Goal: Task Accomplishment & Management: Complete application form

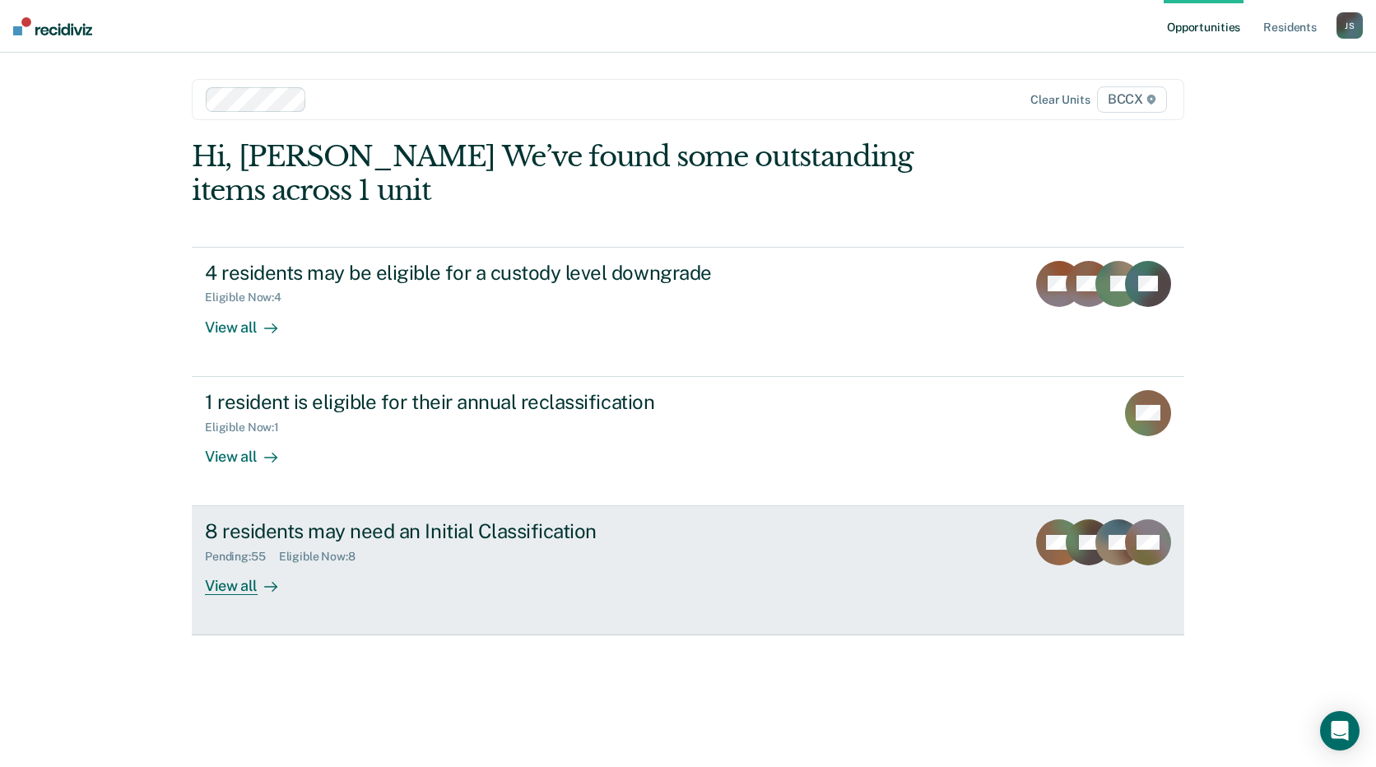
click at [453, 566] on div "8 residents may need an Initial Classification Pending : 55 Eligible Now : 8 Vi…" at bounding box center [513, 557] width 617 height 76
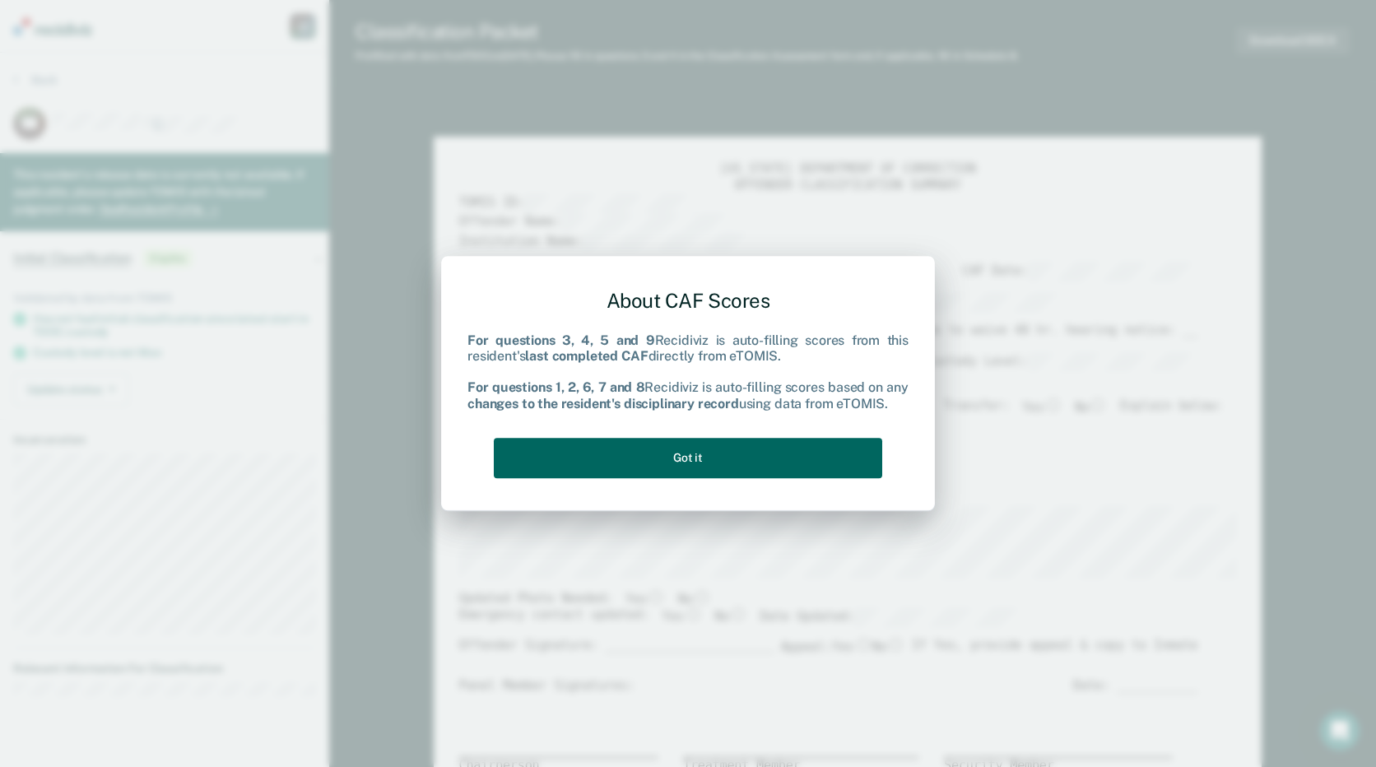
click at [701, 458] on button "Got it" at bounding box center [688, 458] width 388 height 40
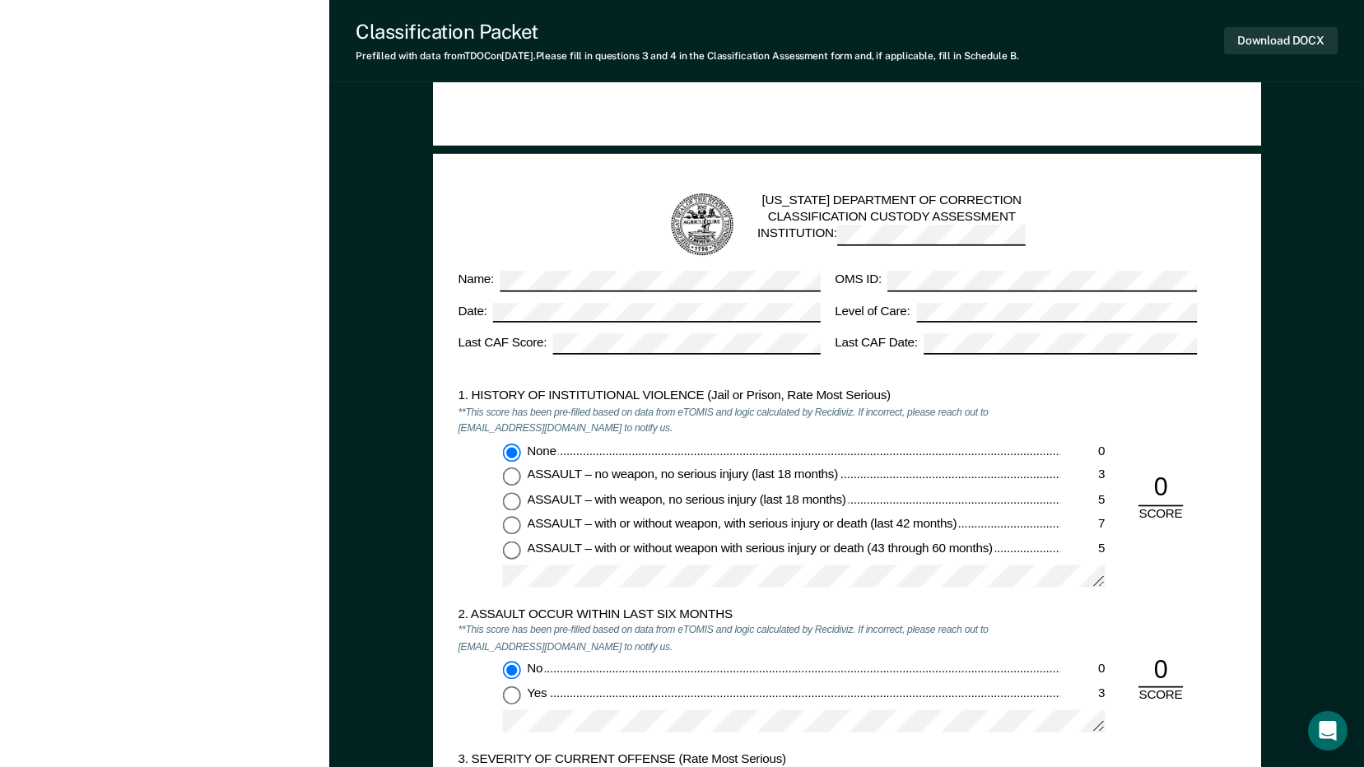
scroll to position [1481, 0]
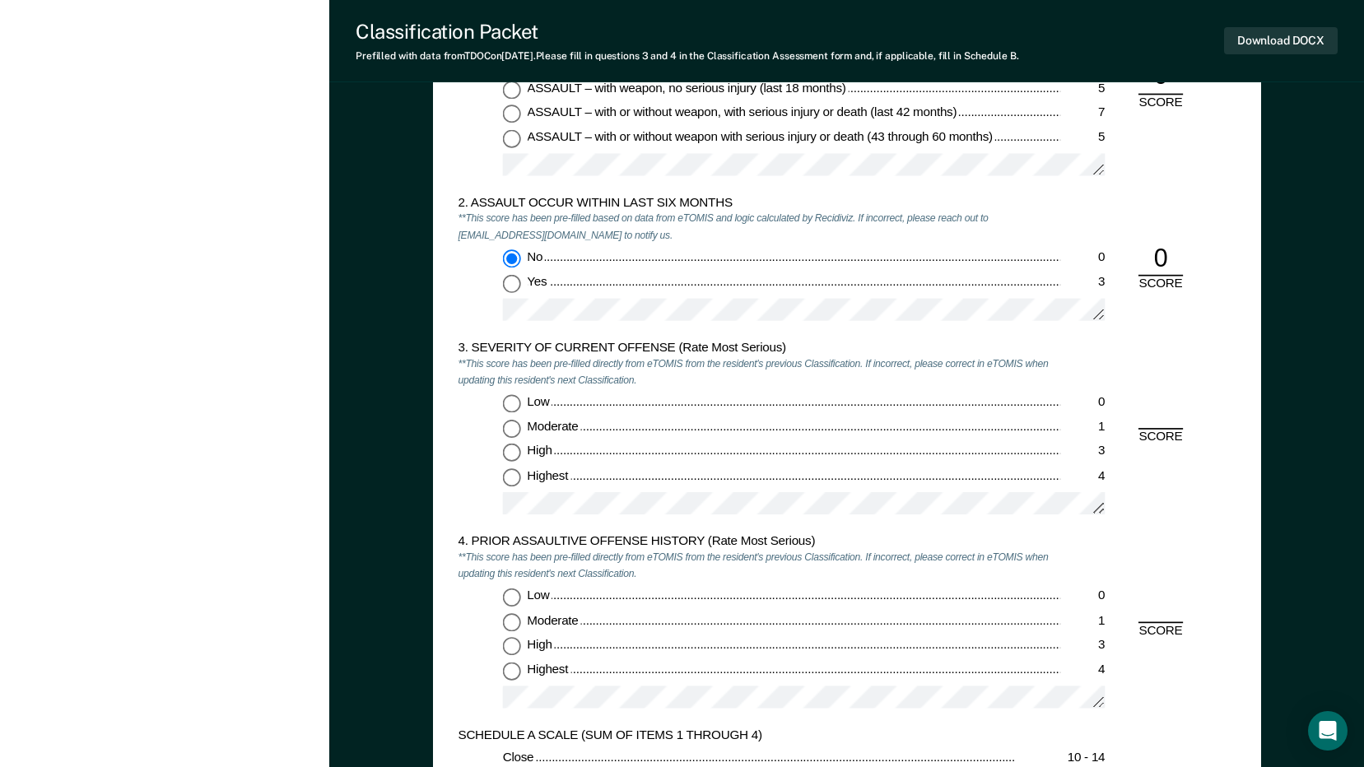
click at [505, 430] on input "Moderate 1" at bounding box center [511, 429] width 18 height 18
type textarea "x"
radio input "true"
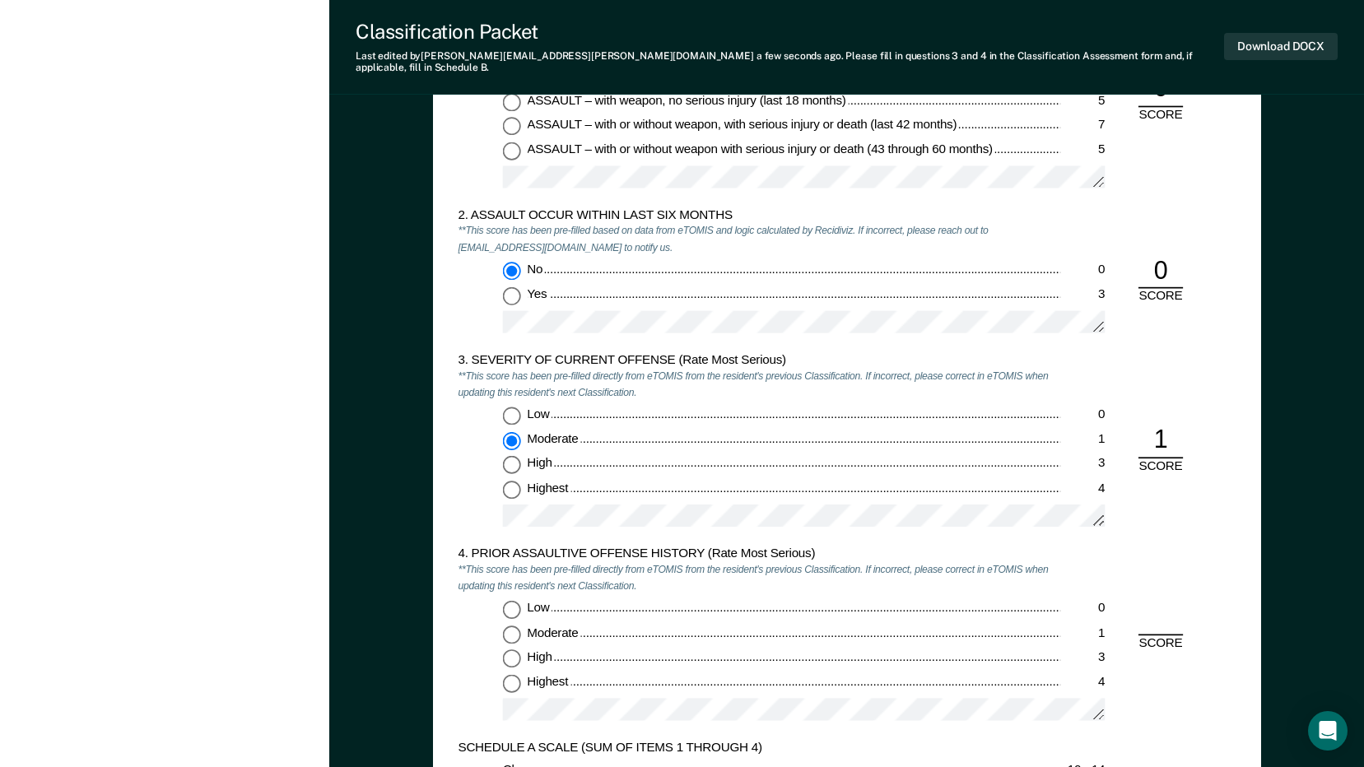
click at [511, 601] on input "Low 0" at bounding box center [511, 610] width 18 height 18
type textarea "x"
radio input "true"
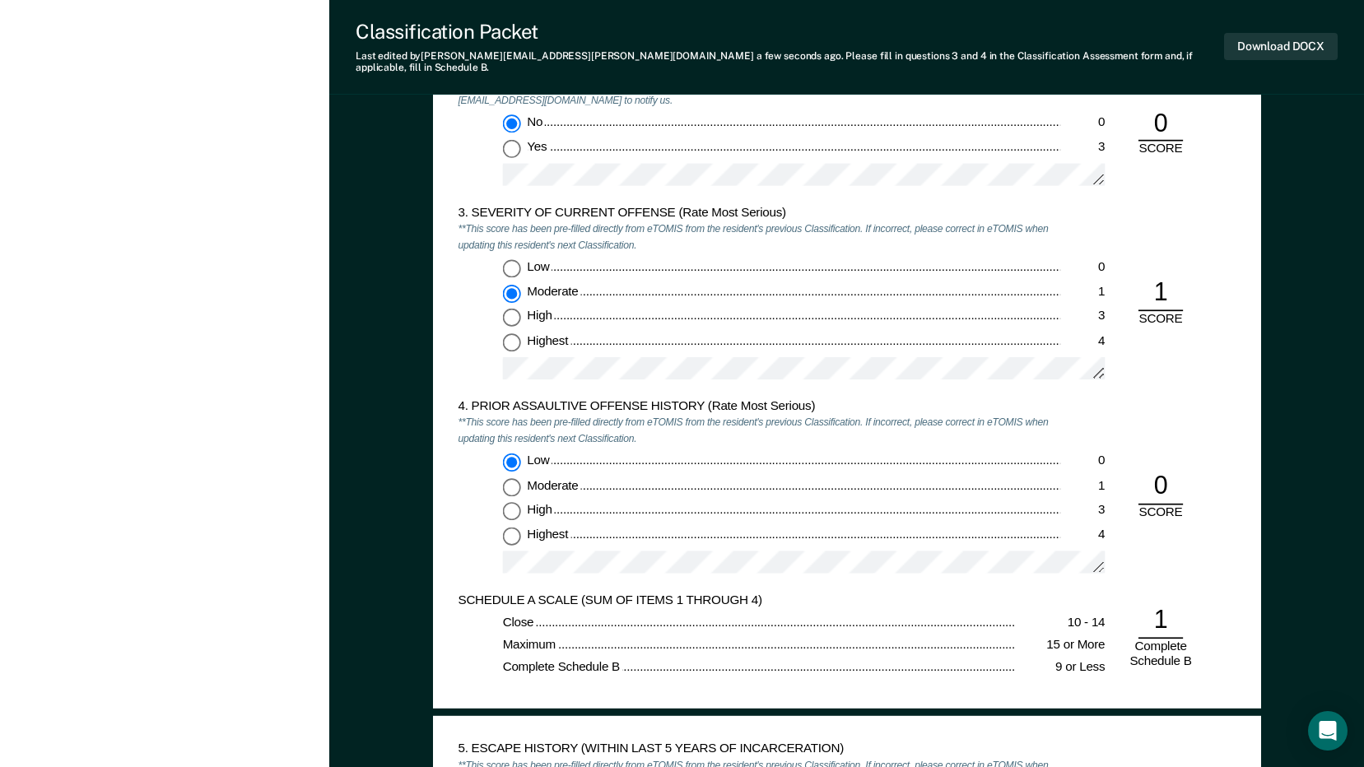
scroll to position [1811, 0]
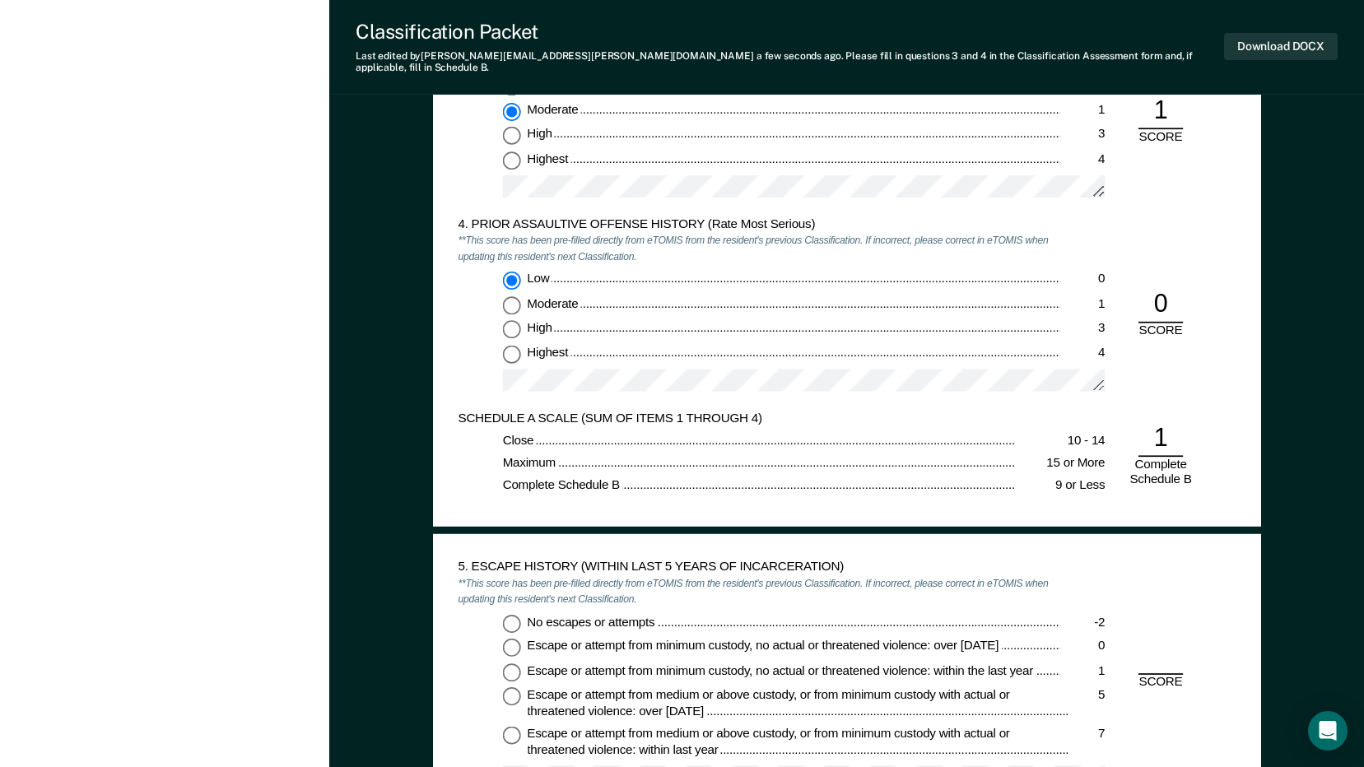
click at [512, 614] on input "No escapes or attempts -2" at bounding box center [511, 623] width 18 height 18
type textarea "x"
radio input "true"
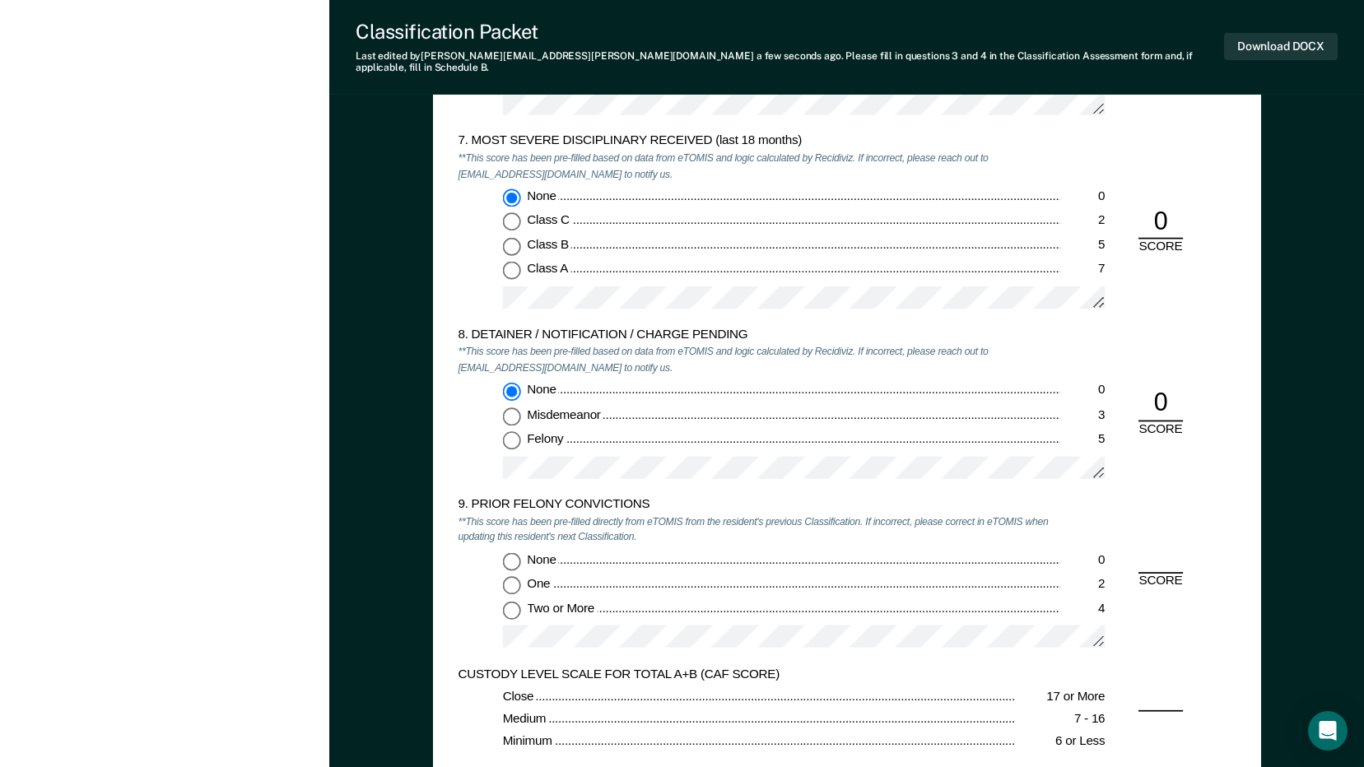
scroll to position [2798, 0]
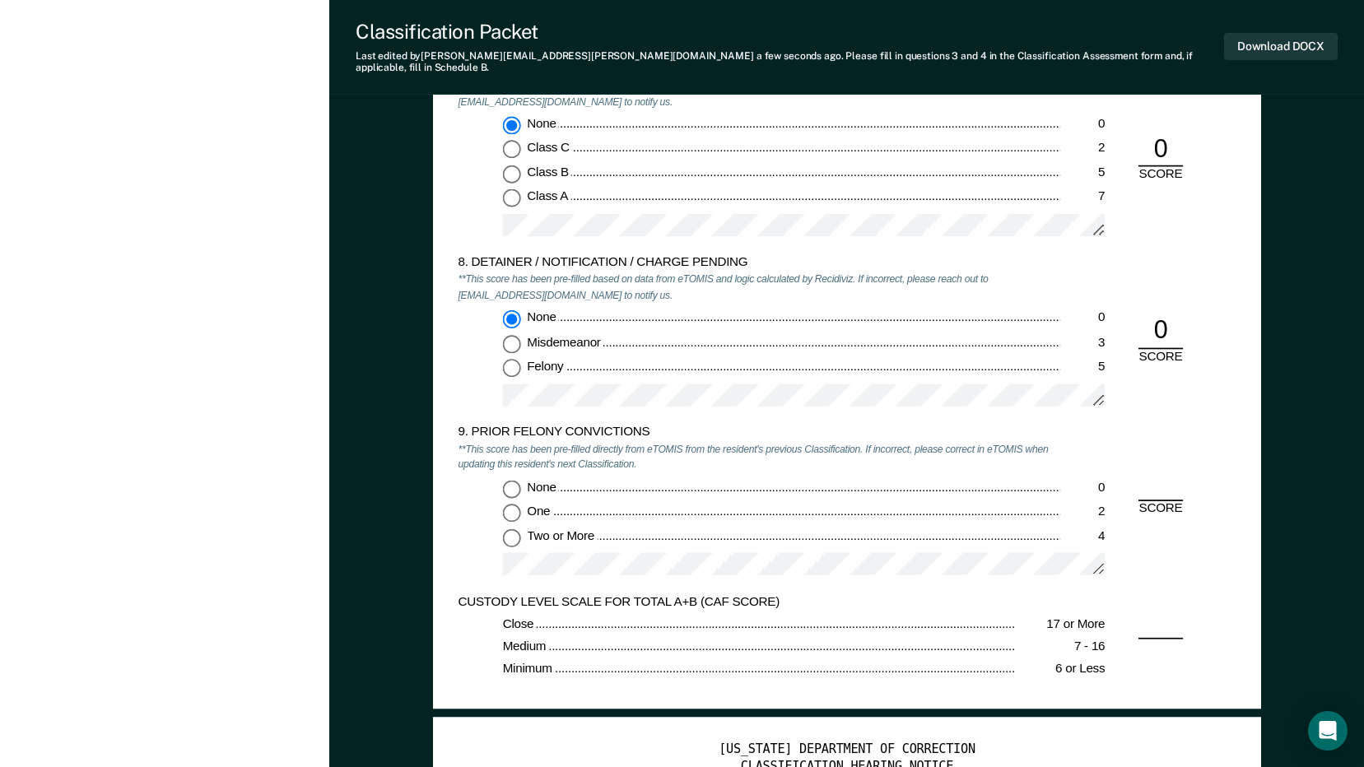
click at [512, 480] on input "None 0" at bounding box center [511, 489] width 18 height 18
type textarea "x"
radio input "true"
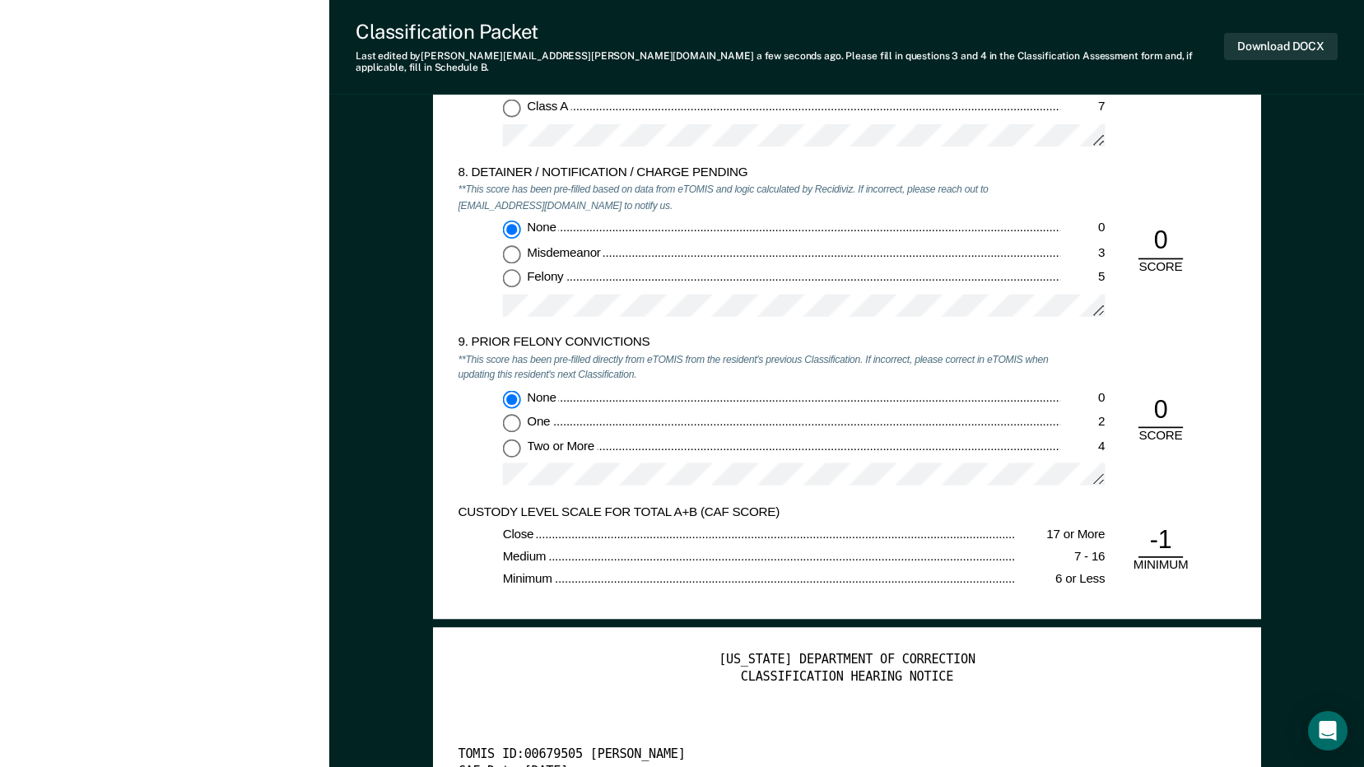
scroll to position [3045, 0]
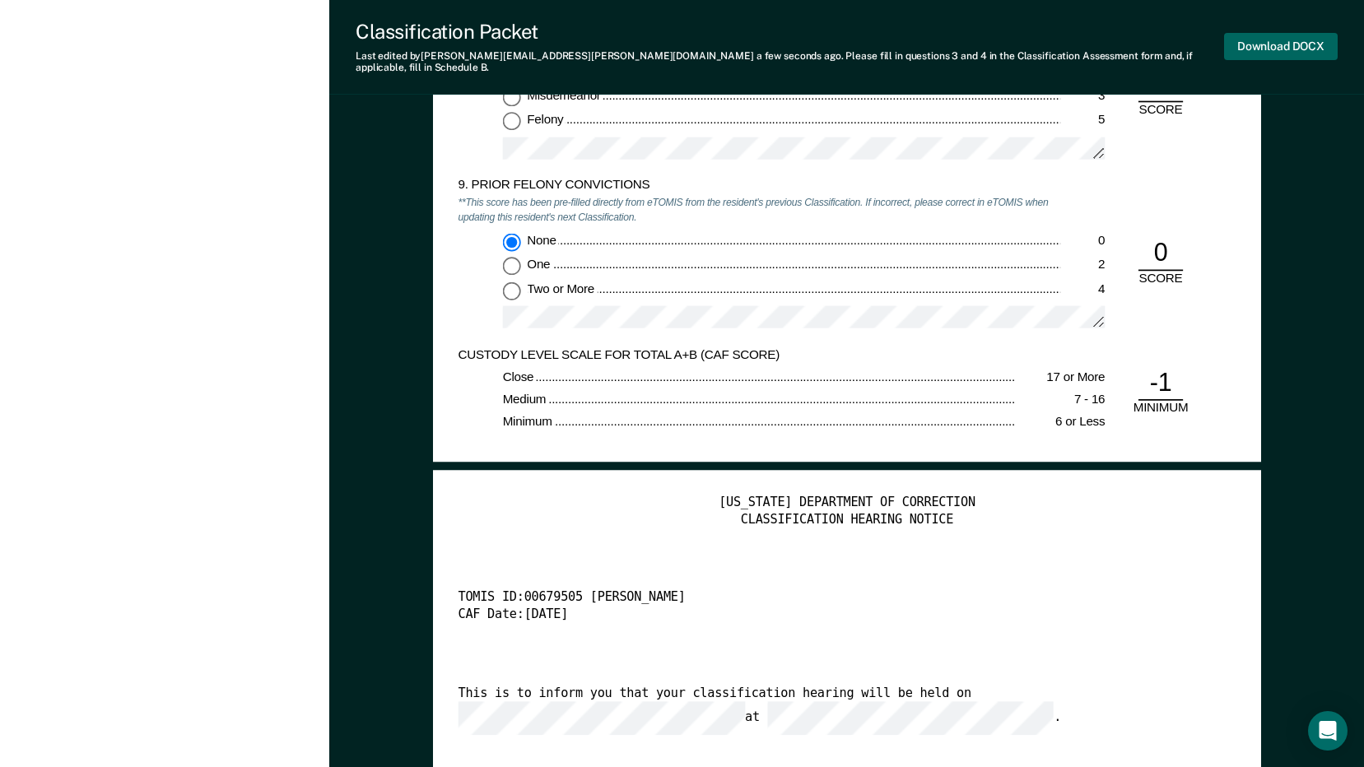
click at [1287, 33] on button "Download DOCX" at bounding box center [1281, 46] width 114 height 27
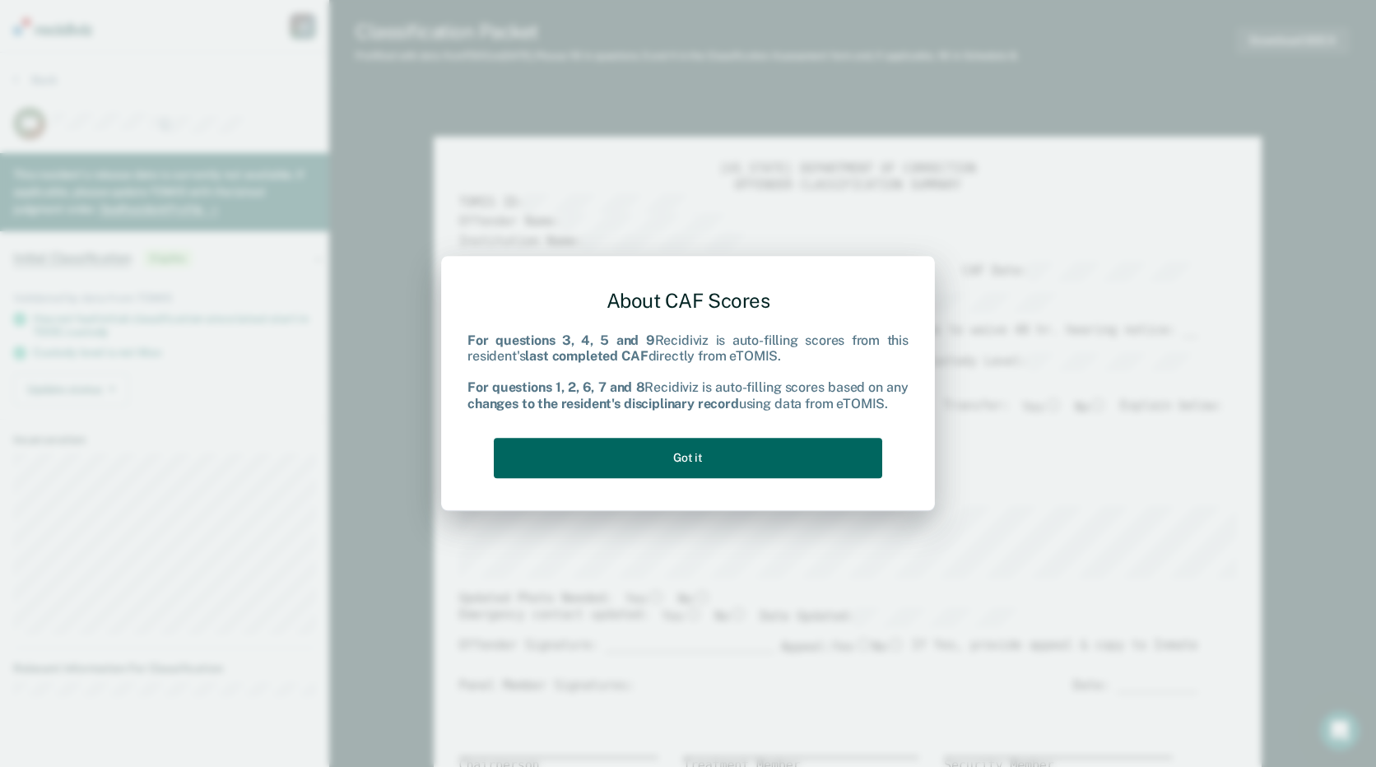
click at [784, 461] on button "Got it" at bounding box center [688, 458] width 388 height 40
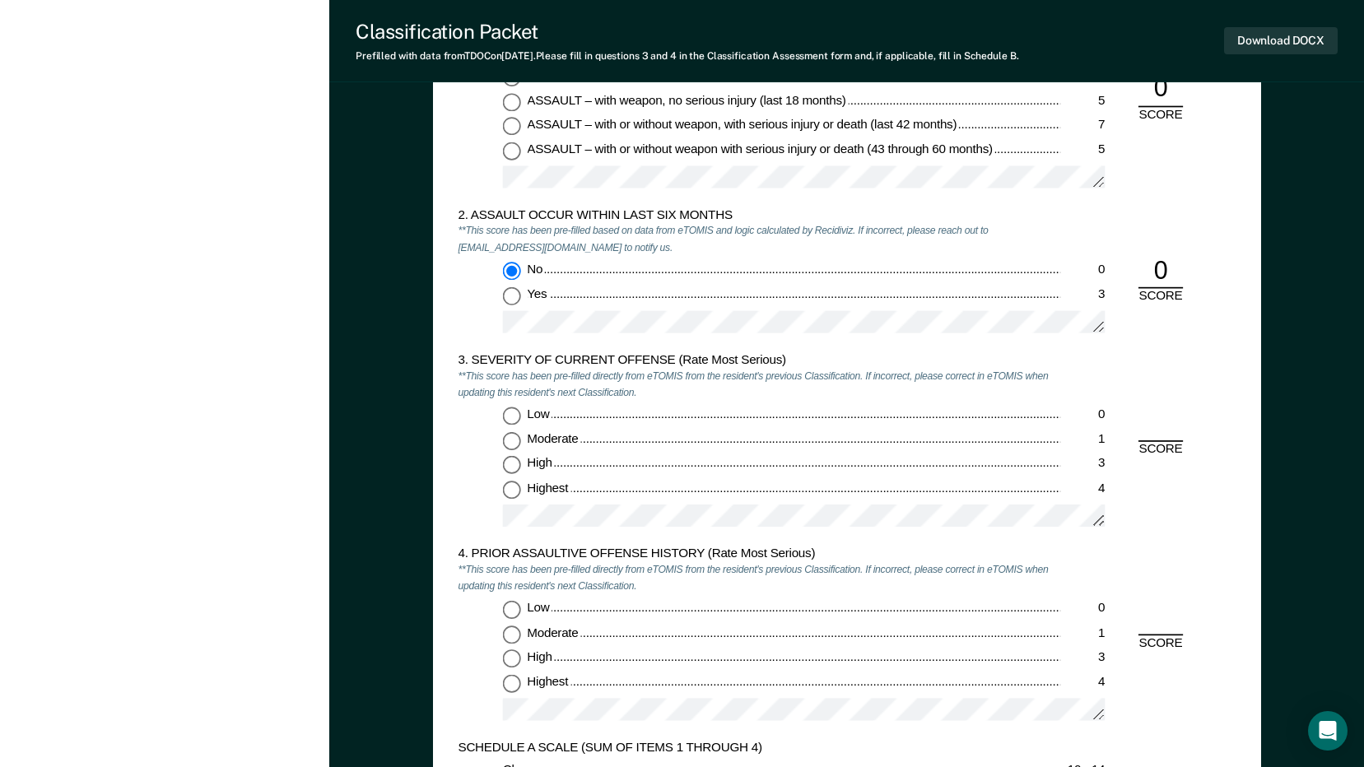
scroll to position [1481, 0]
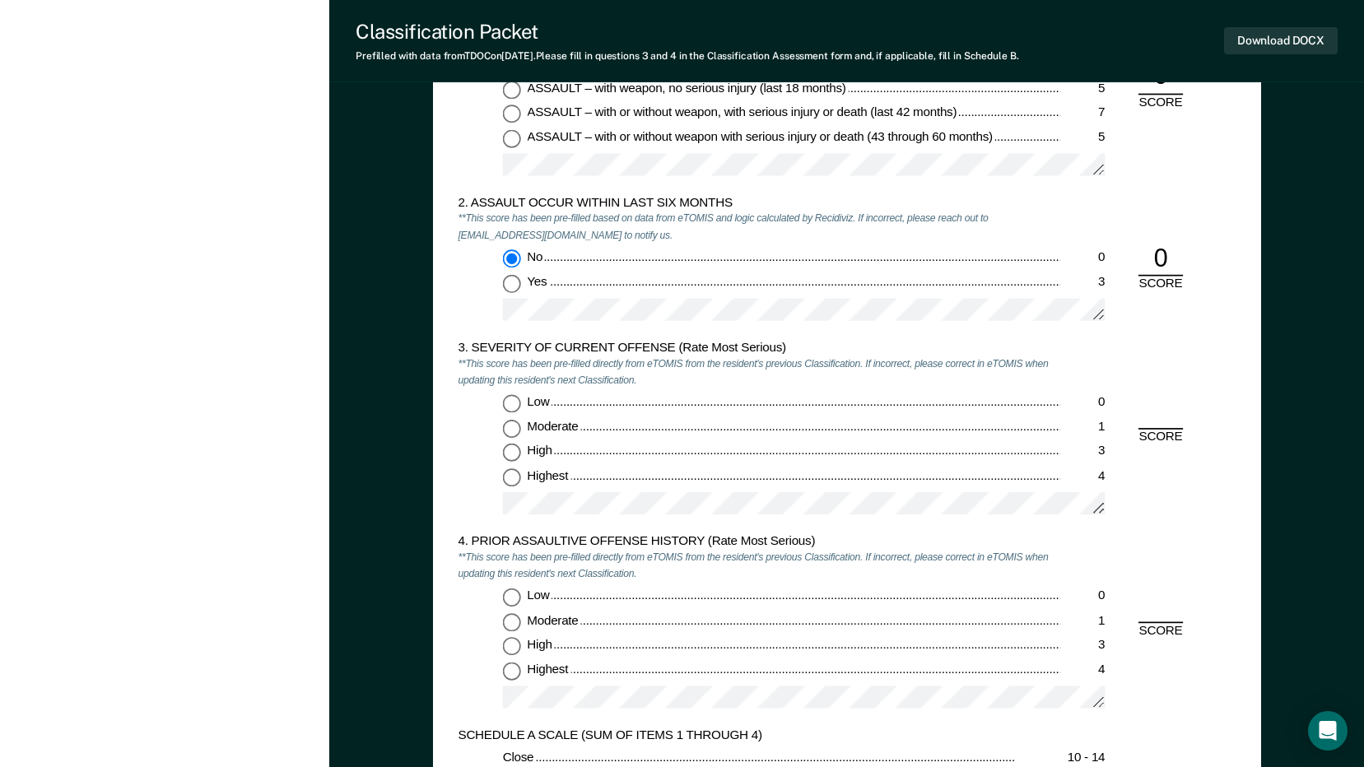
click at [503, 417] on div "Low 0 Moderate 1 High 3 Highest 4" at bounding box center [759, 461] width 602 height 133
click at [509, 424] on input "Moderate 1" at bounding box center [511, 429] width 18 height 18
type textarea "x"
radio input "true"
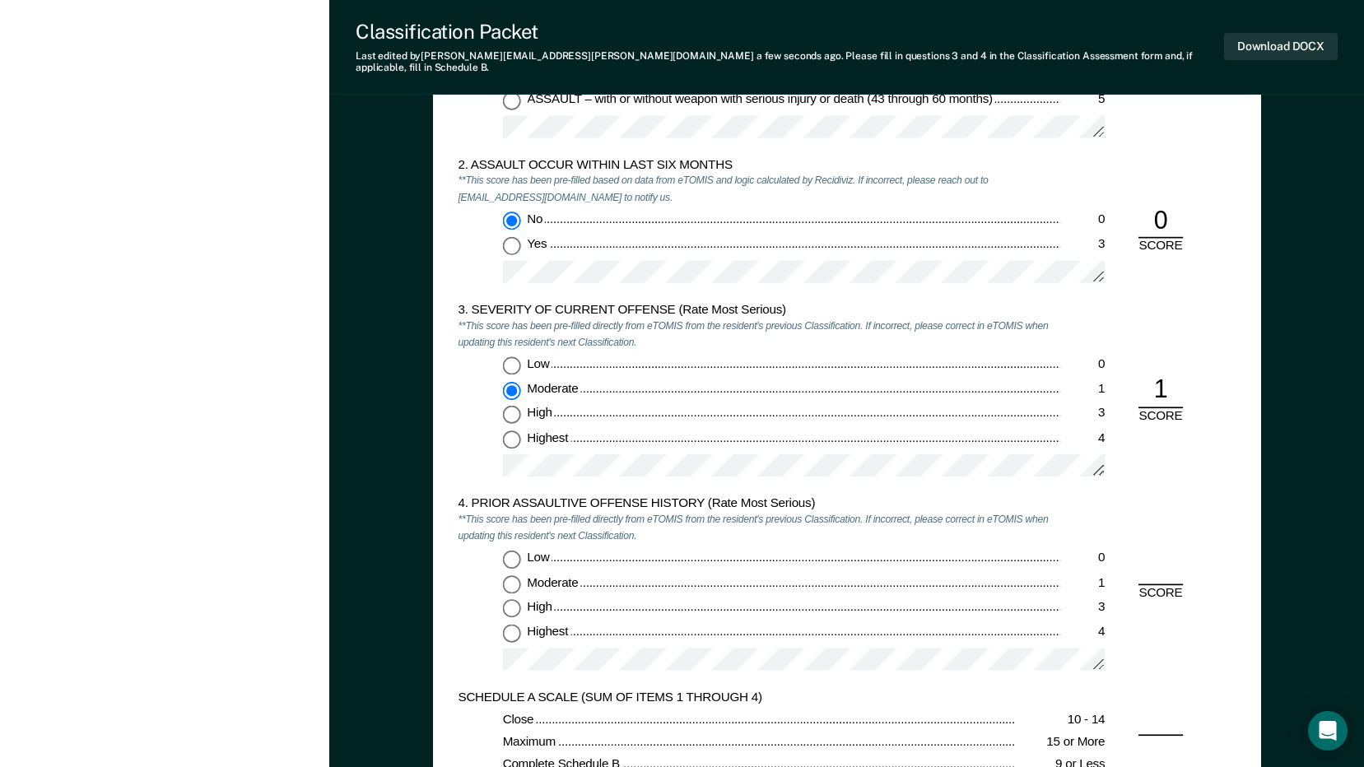
scroll to position [1646, 0]
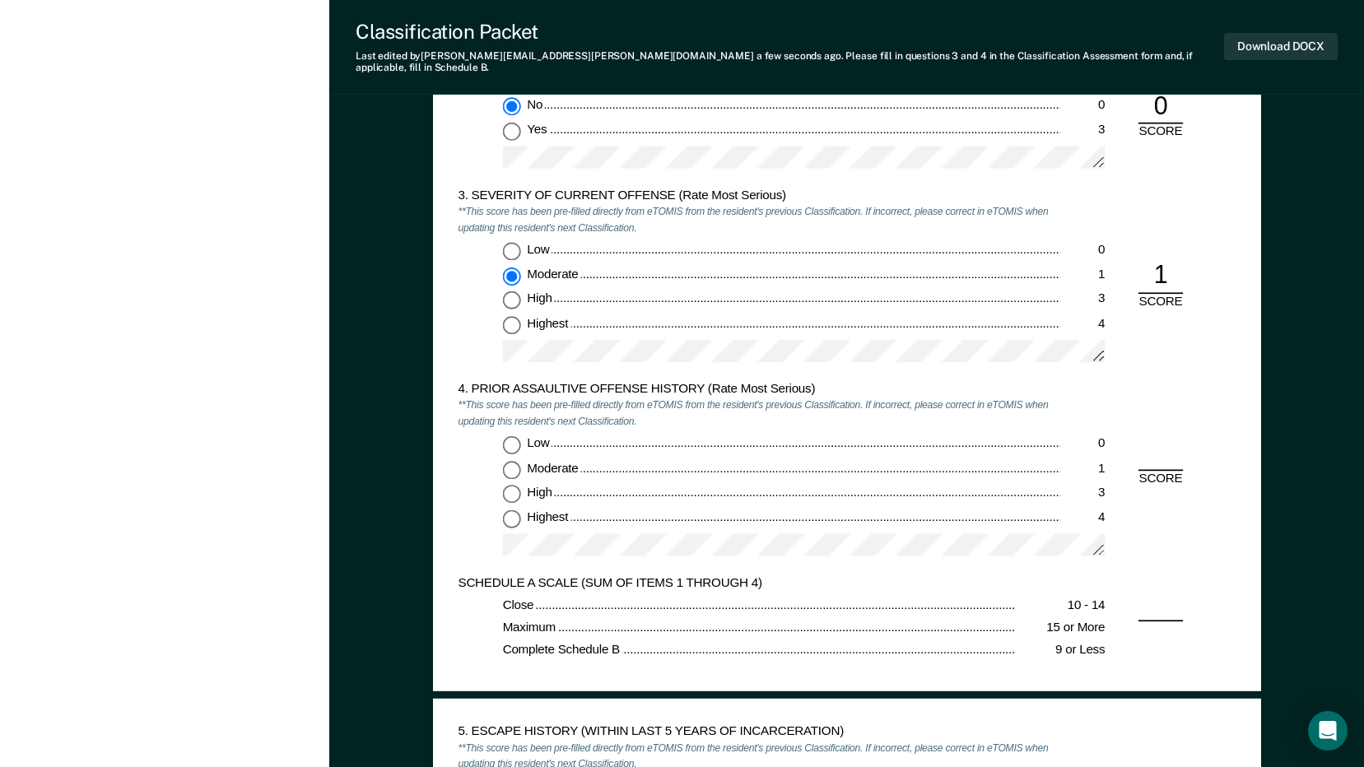
click at [514, 436] on input "Low 0" at bounding box center [511, 445] width 18 height 18
type textarea "x"
radio input "true"
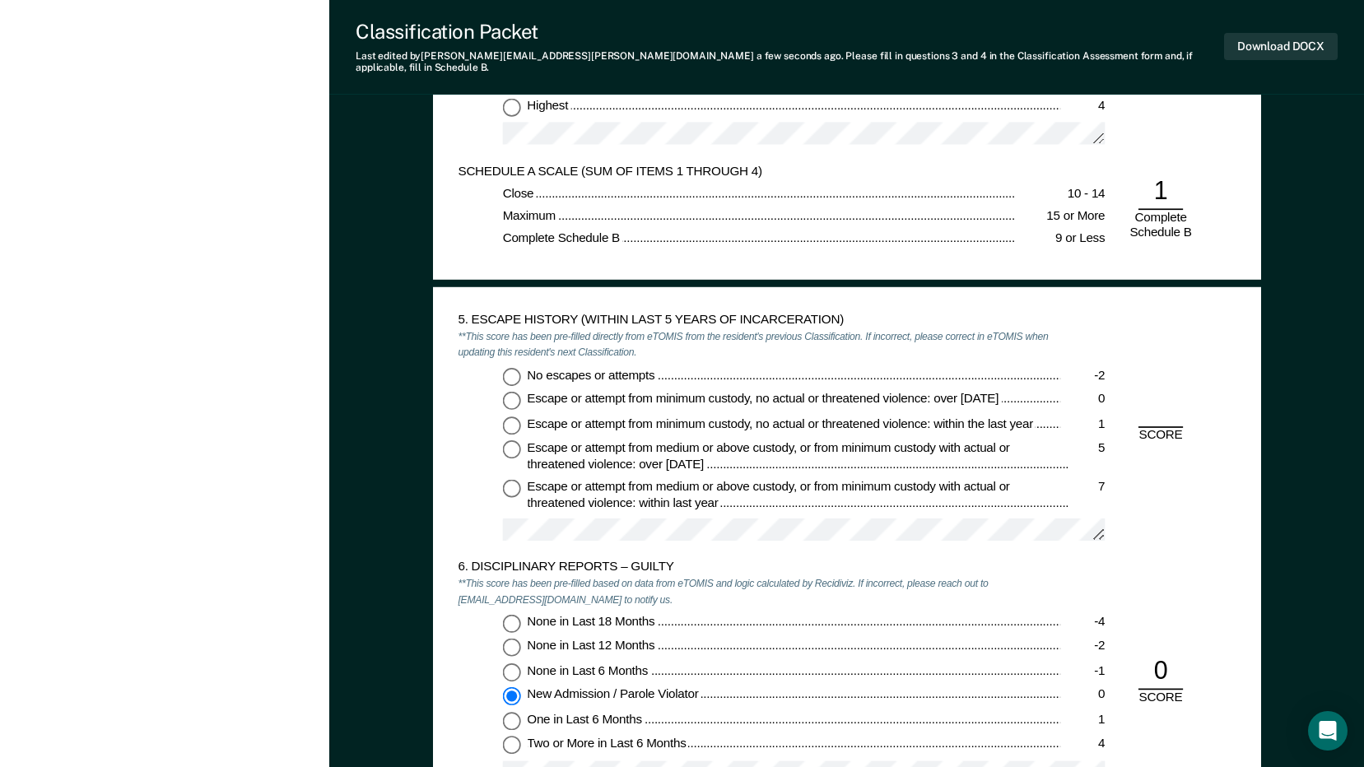
click at [509, 367] on input "No escapes or attempts -2" at bounding box center [511, 376] width 18 height 18
type textarea "x"
radio input "true"
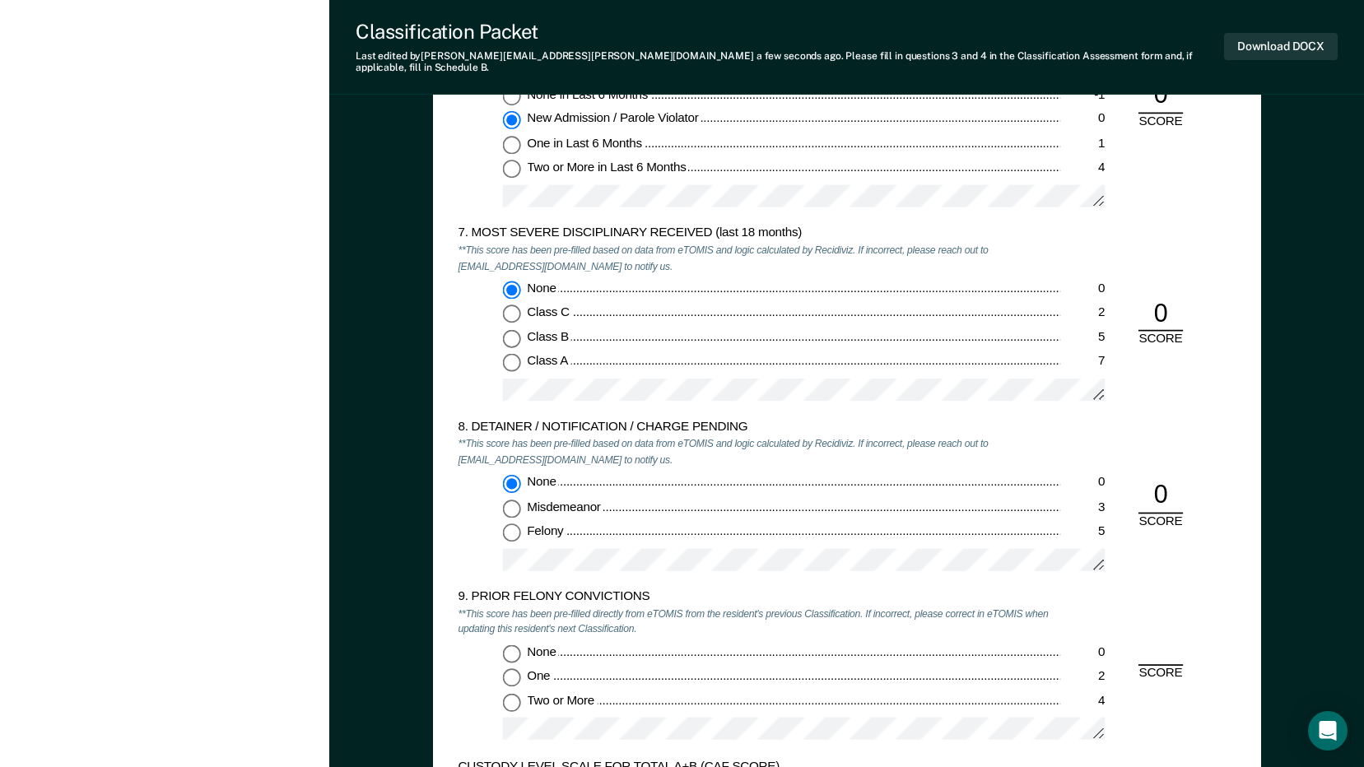
scroll to position [2798, 0]
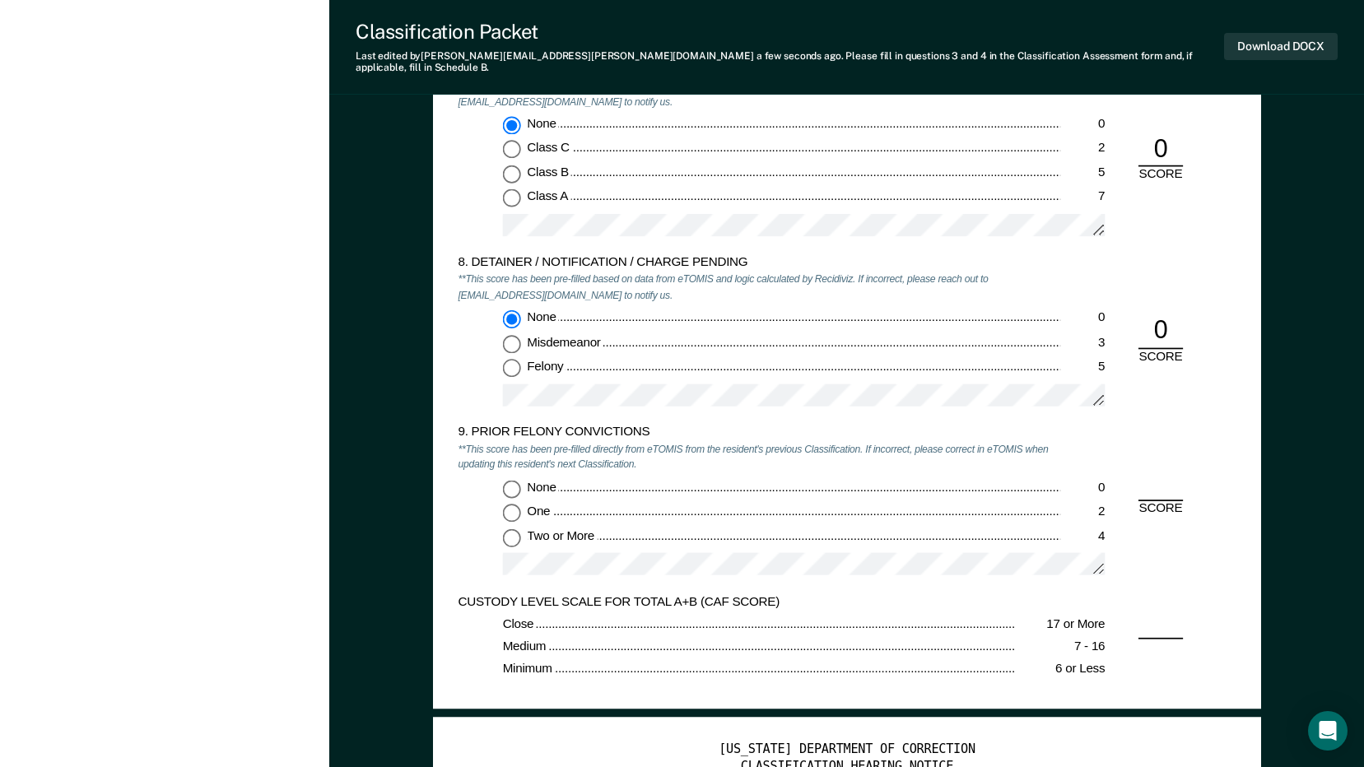
click at [514, 480] on input "None 0" at bounding box center [511, 489] width 18 height 18
type textarea "x"
radio input "true"
click at [1300, 42] on button "Download DOCX" at bounding box center [1281, 46] width 114 height 27
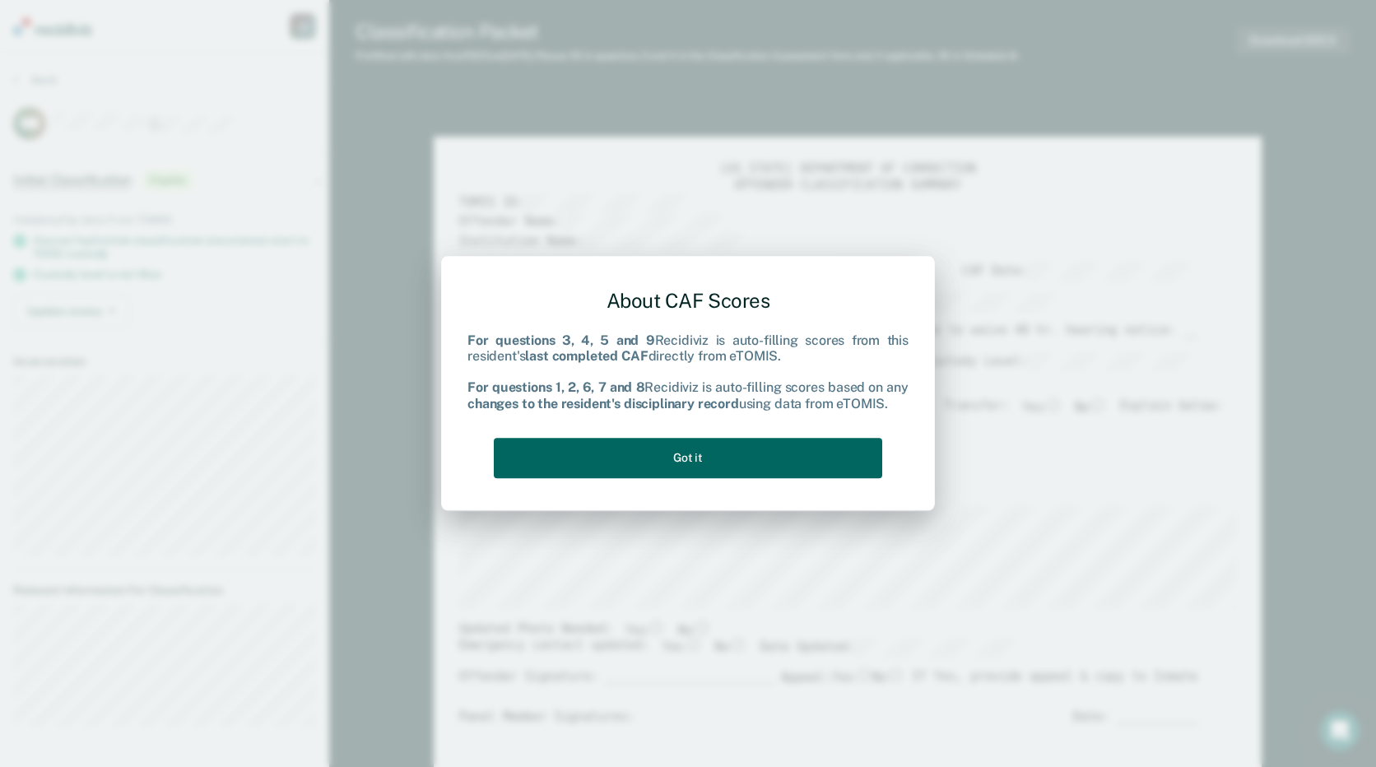
click at [757, 450] on button "Got it" at bounding box center [688, 458] width 388 height 40
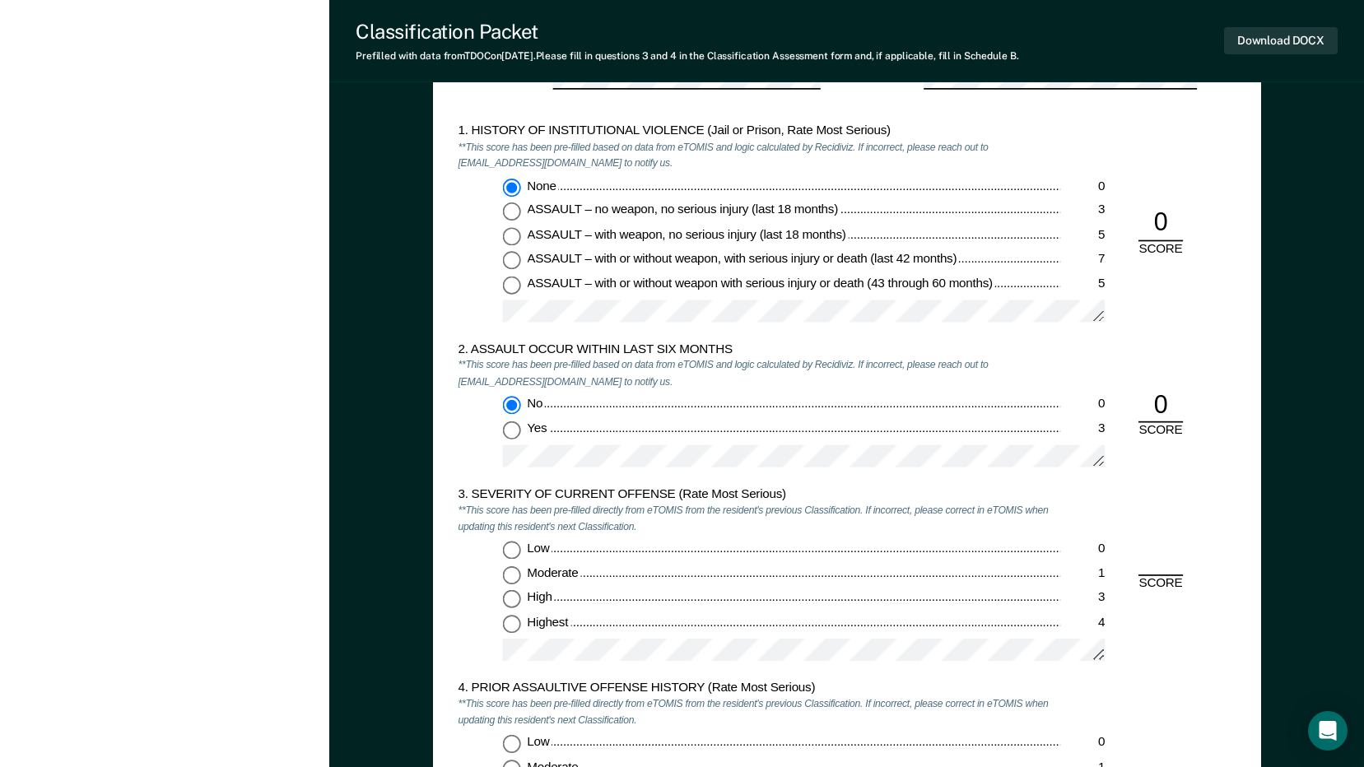
scroll to position [1481, 0]
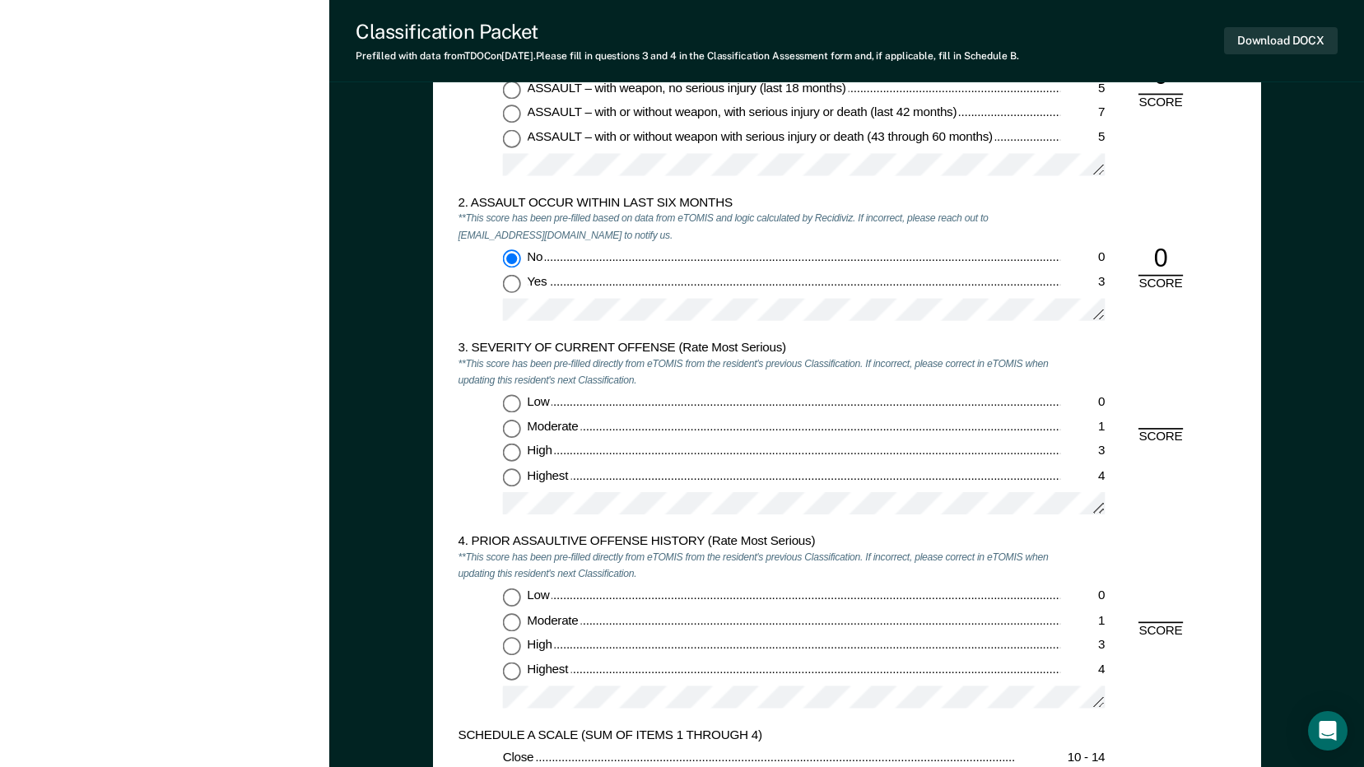
click at [514, 430] on input "Moderate 1" at bounding box center [511, 429] width 18 height 18
type textarea "x"
radio input "true"
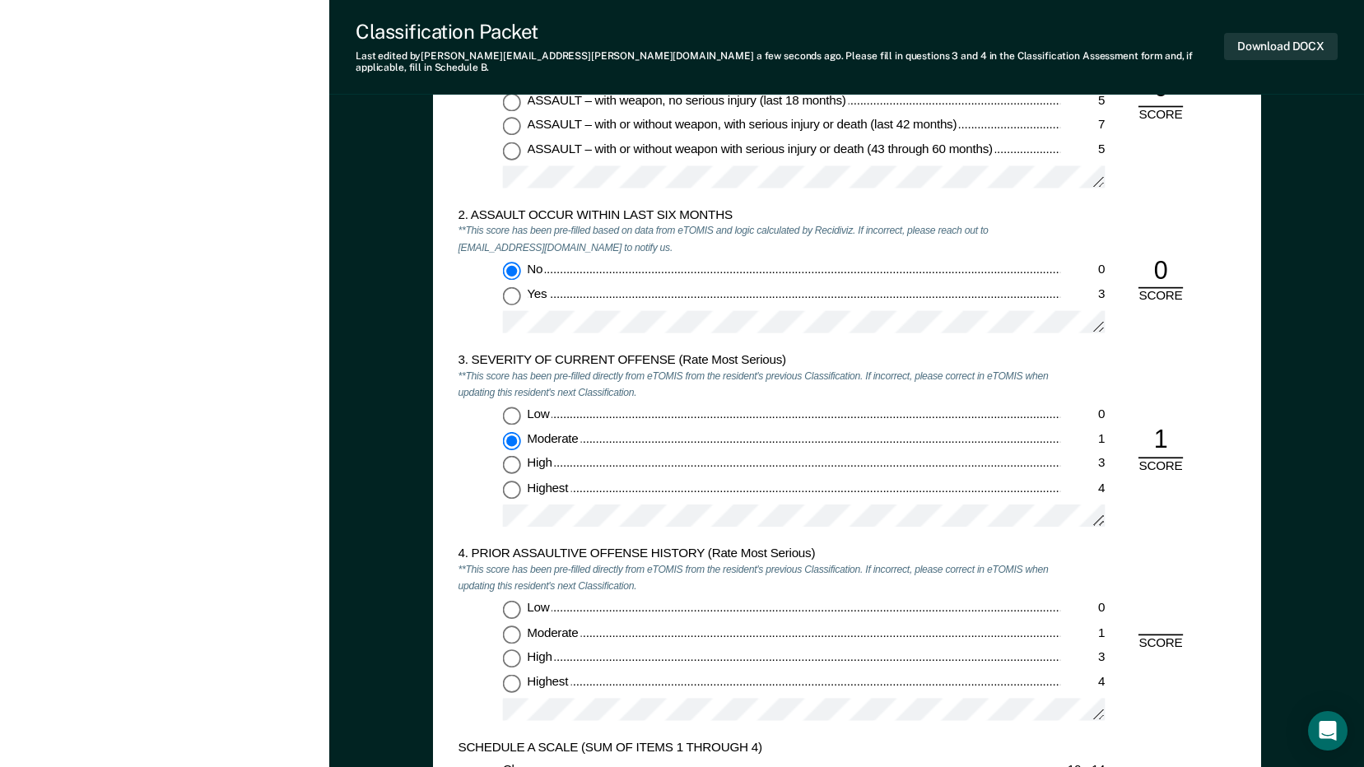
scroll to position [1564, 0]
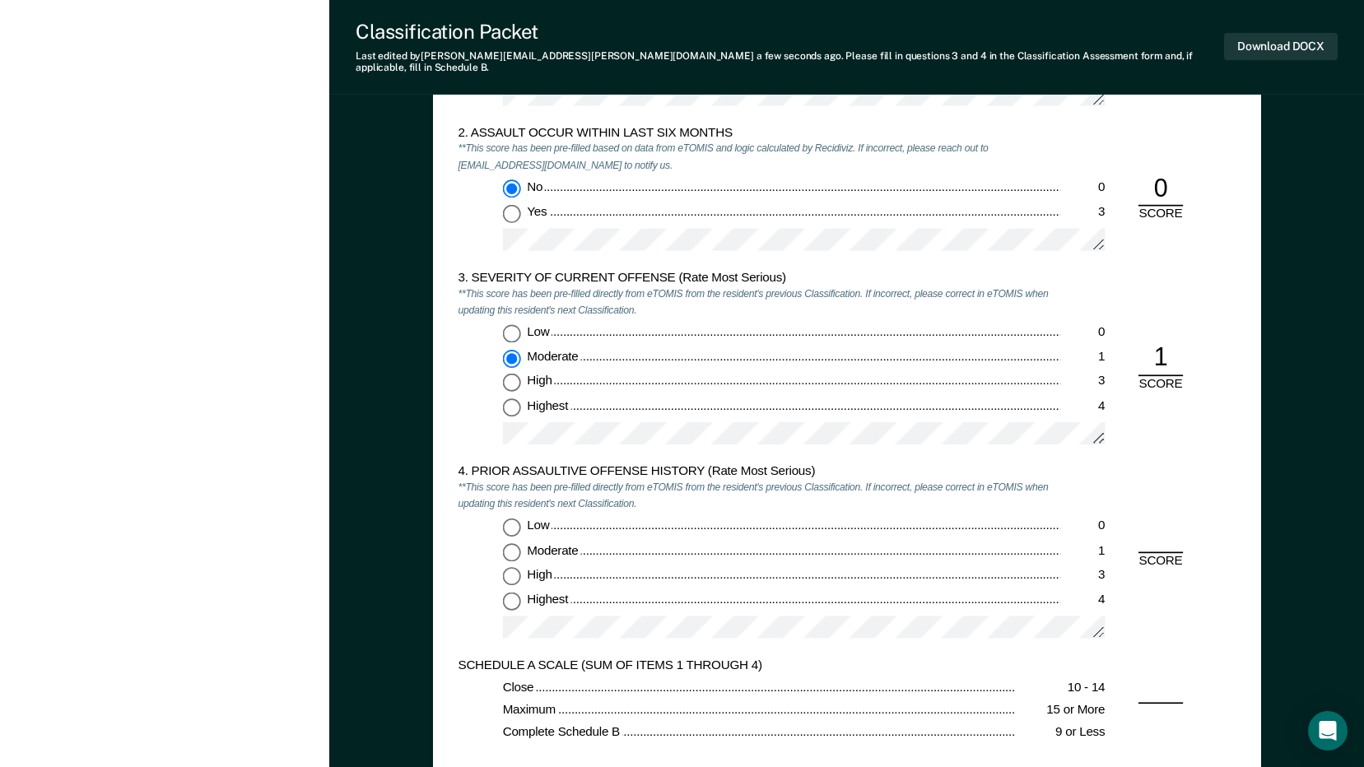
click at [508, 518] on input "Low 0" at bounding box center [511, 527] width 18 height 18
type textarea "x"
radio input "true"
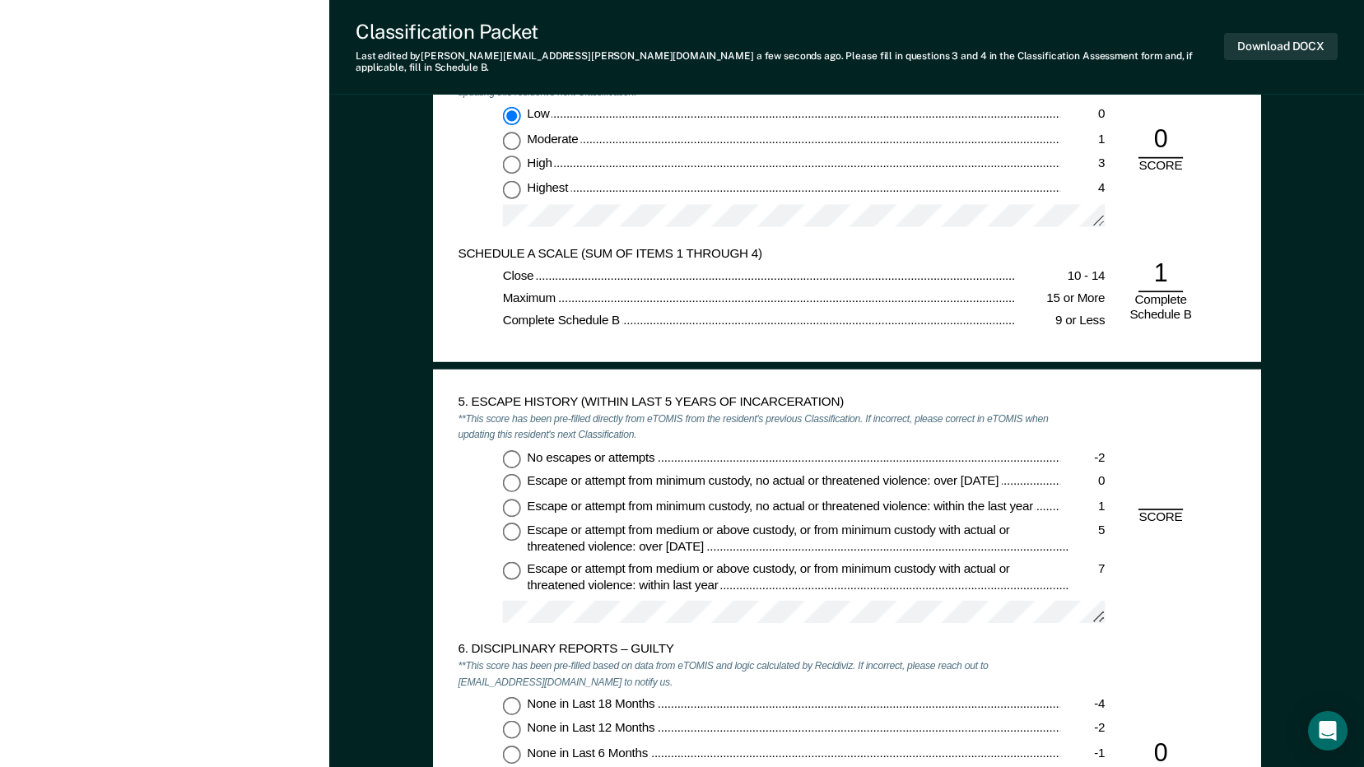
click at [512, 449] on input "No escapes or attempts -2" at bounding box center [511, 458] width 18 height 18
type textarea "x"
radio input "true"
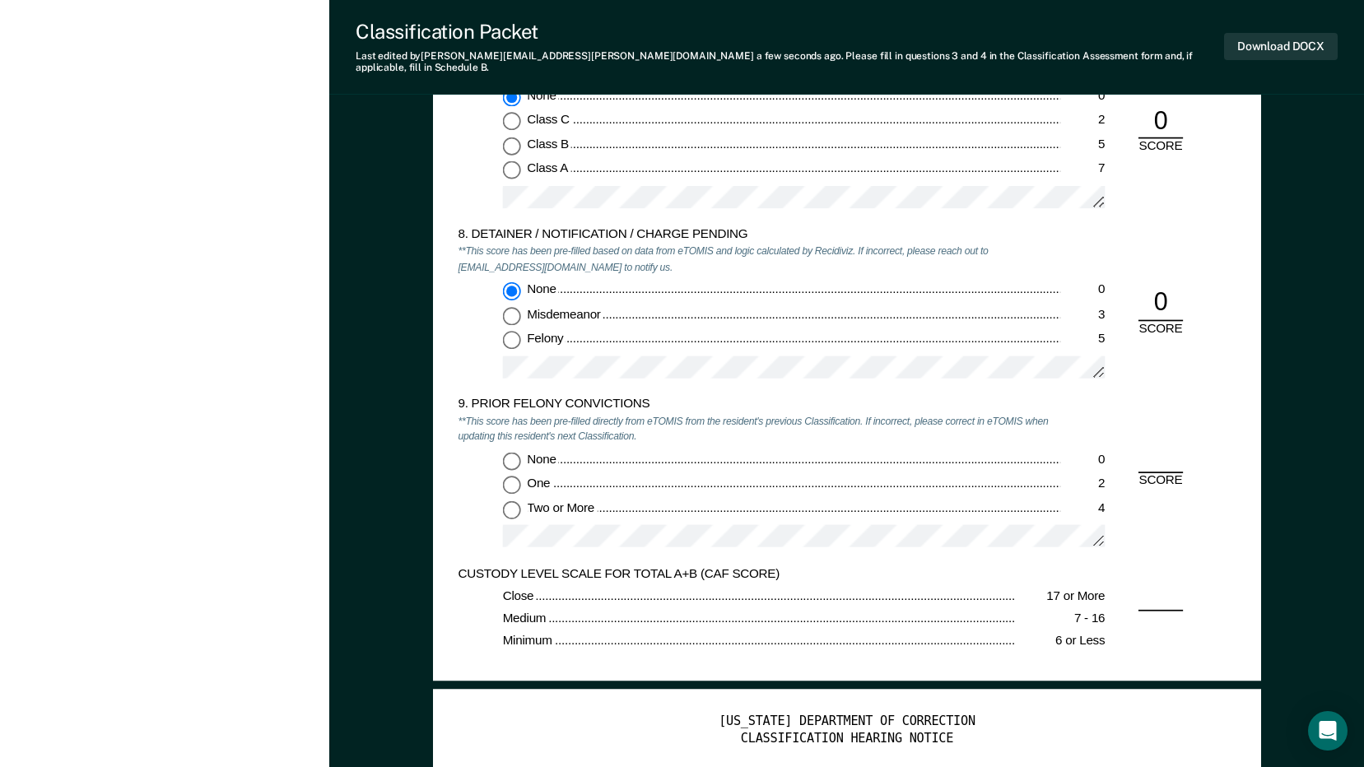
scroll to position [2963, 0]
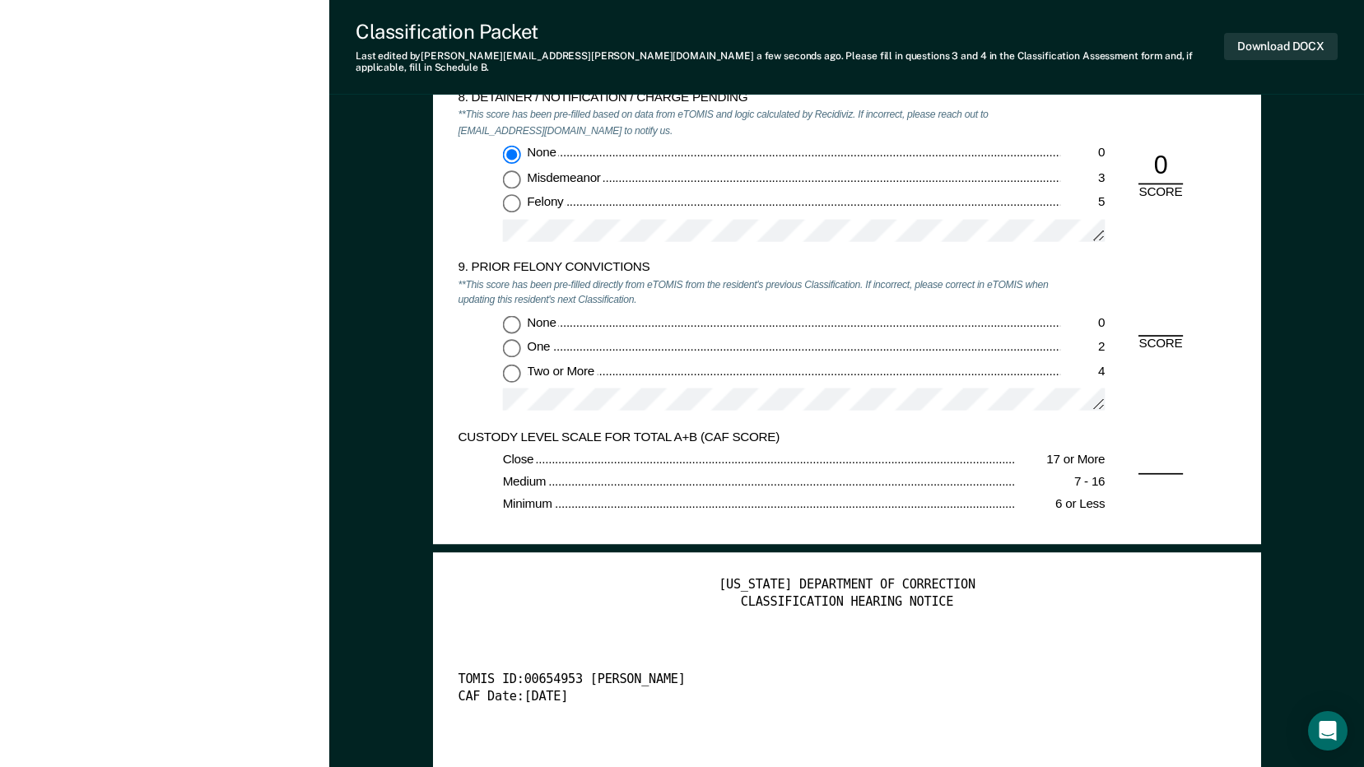
click at [510, 315] on input "None 0" at bounding box center [511, 324] width 18 height 18
type textarea "x"
radio input "true"
click at [1272, 36] on button "Download DOCX" at bounding box center [1281, 46] width 114 height 27
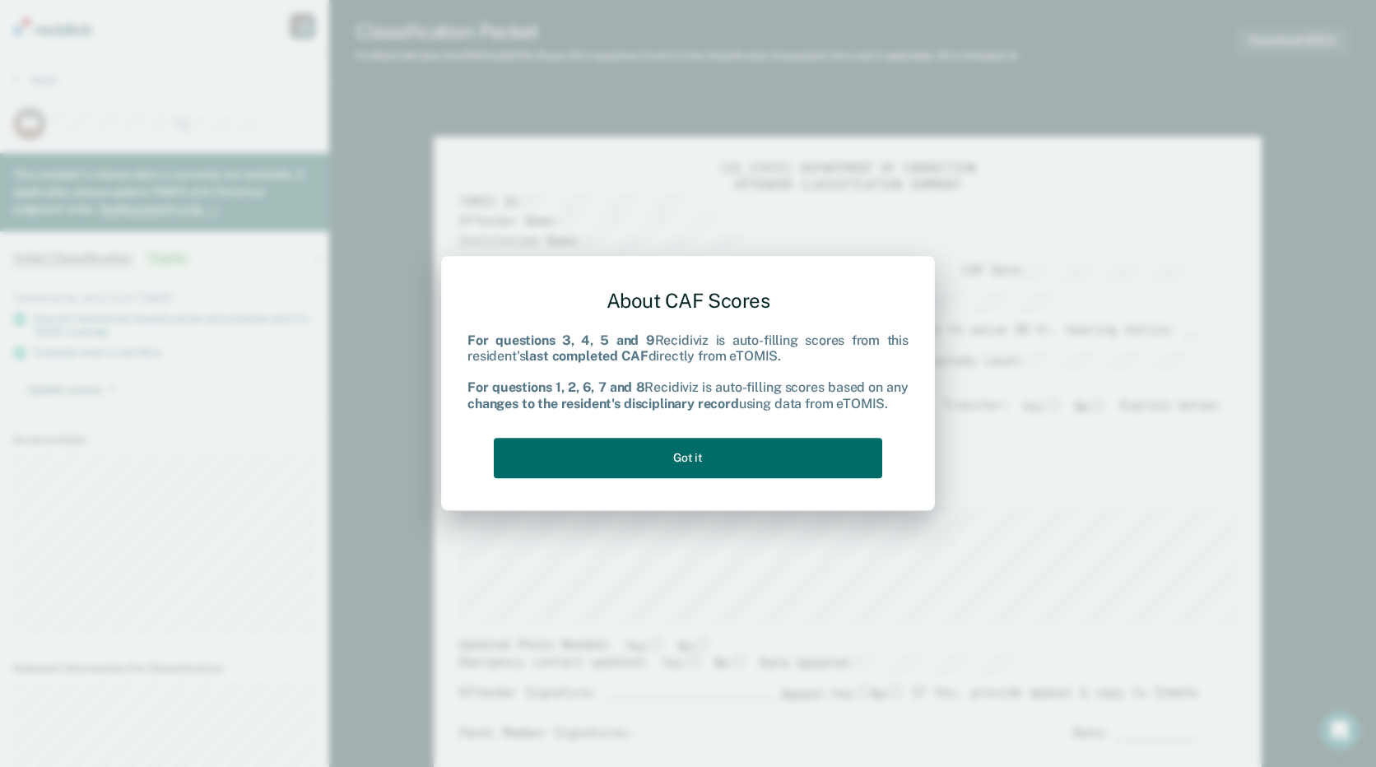
click at [788, 428] on div "About CAF Scores For questions 3, 4, 5 and 9 Recidiviz is auto-filling scores f…" at bounding box center [687, 380] width 441 height 209
click at [773, 470] on button "Got it" at bounding box center [688, 458] width 388 height 40
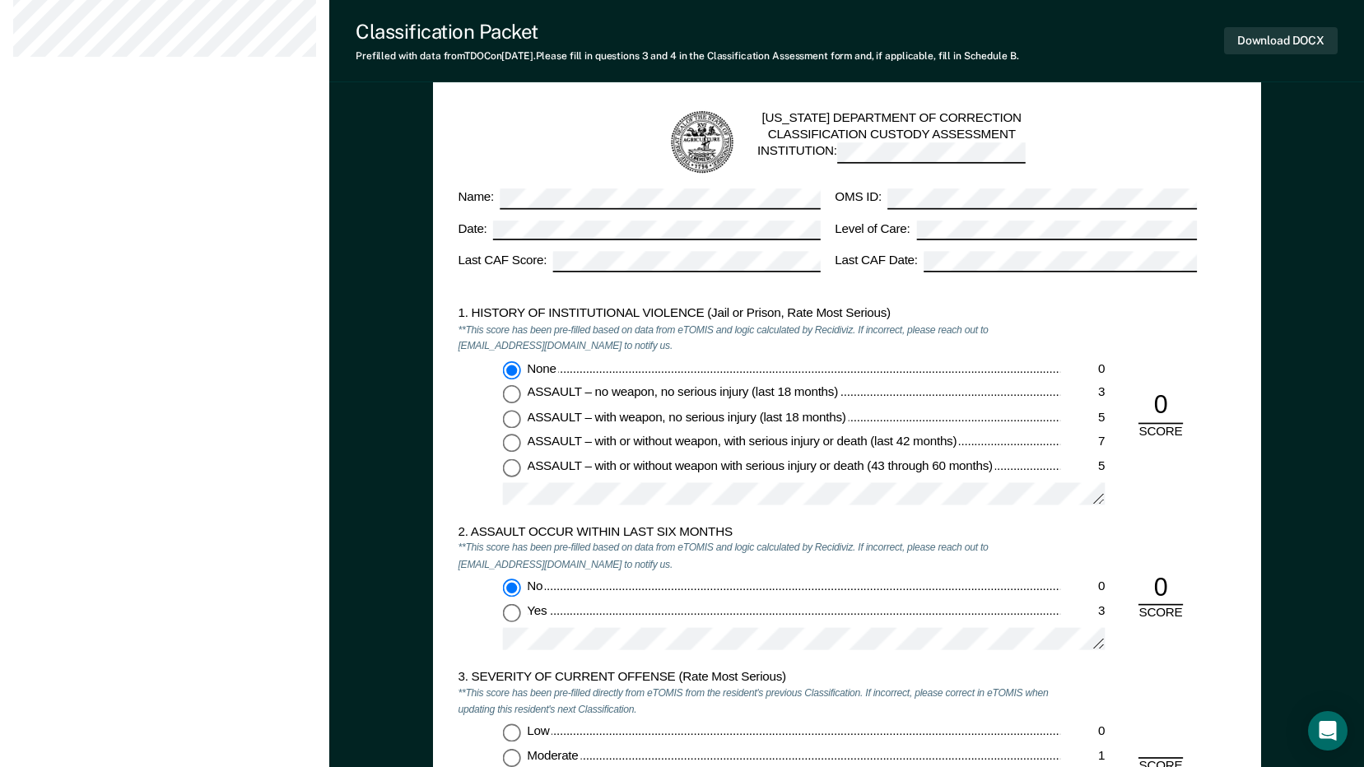
scroll to position [1481, 0]
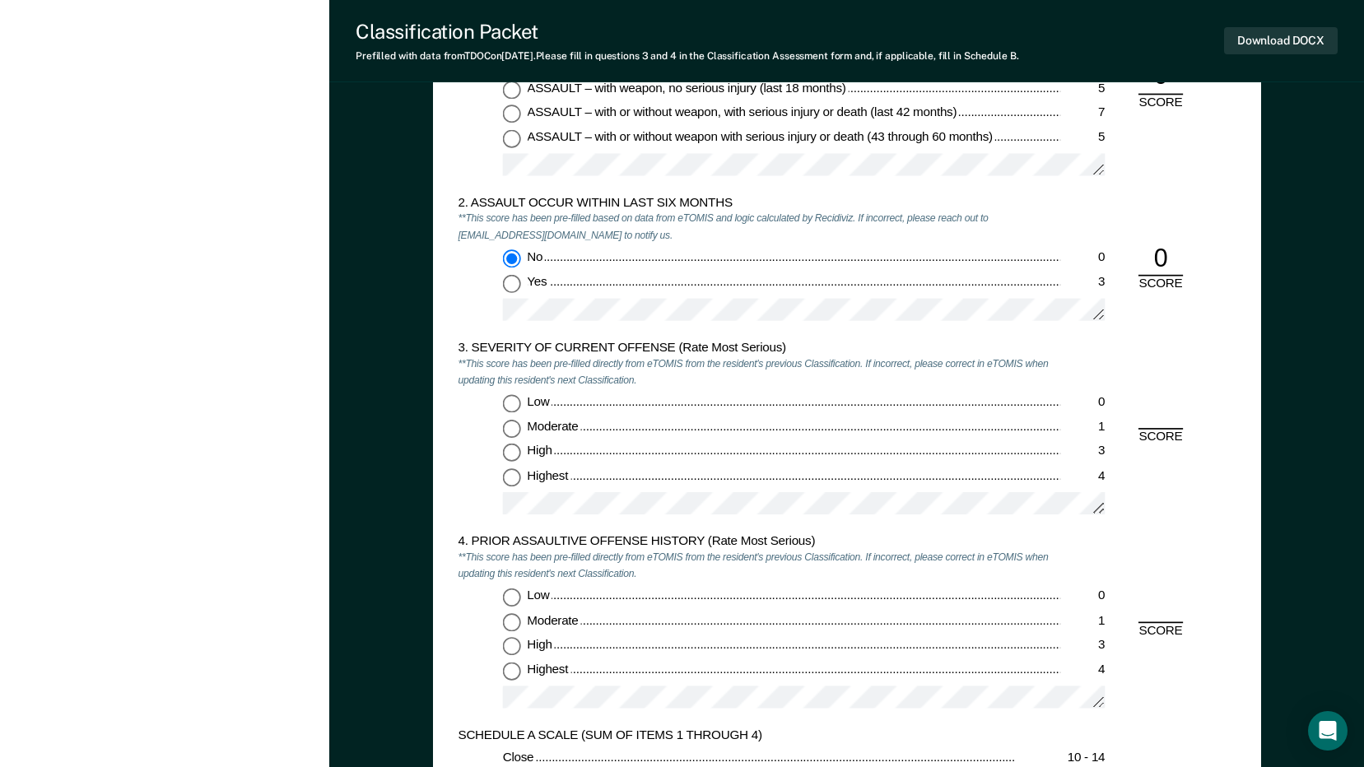
click at [510, 395] on input "Low 0" at bounding box center [511, 404] width 18 height 18
type textarea "x"
radio input "true"
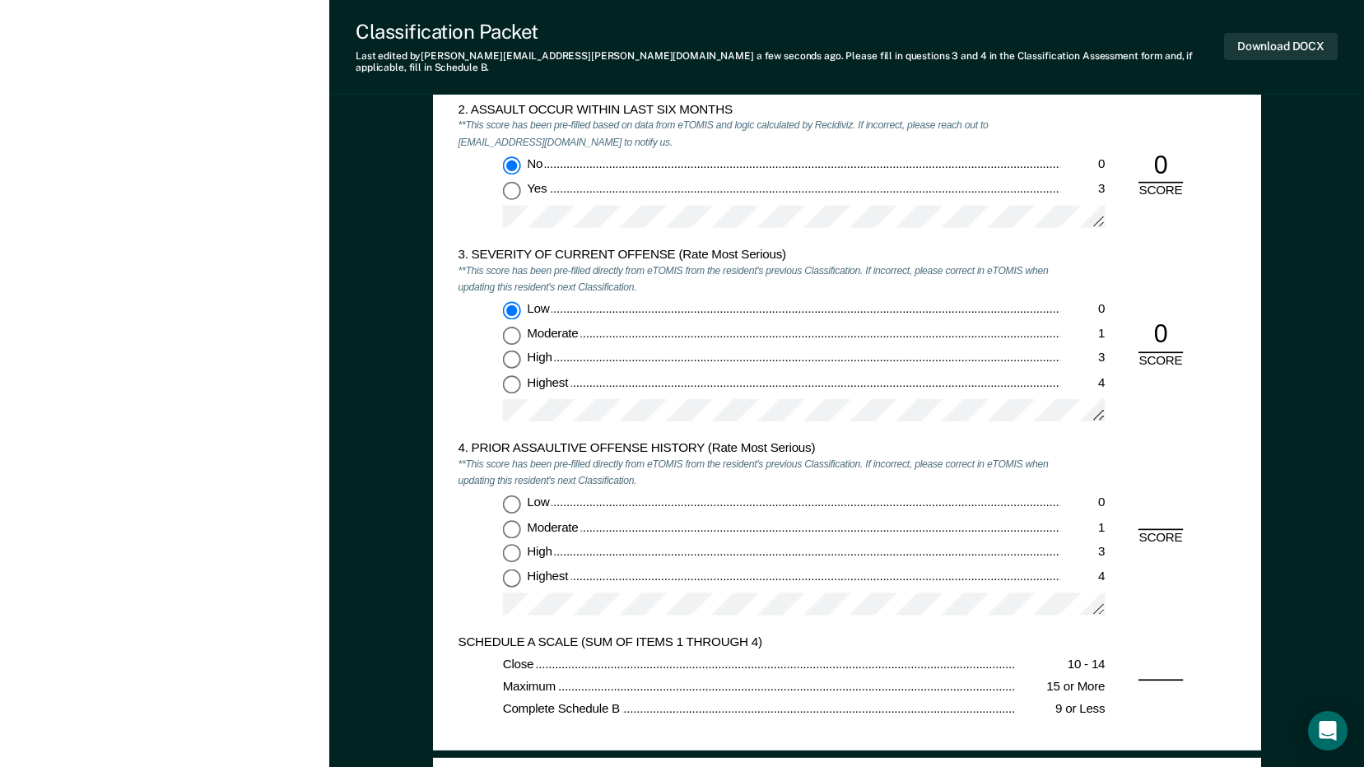
scroll to position [1728, 0]
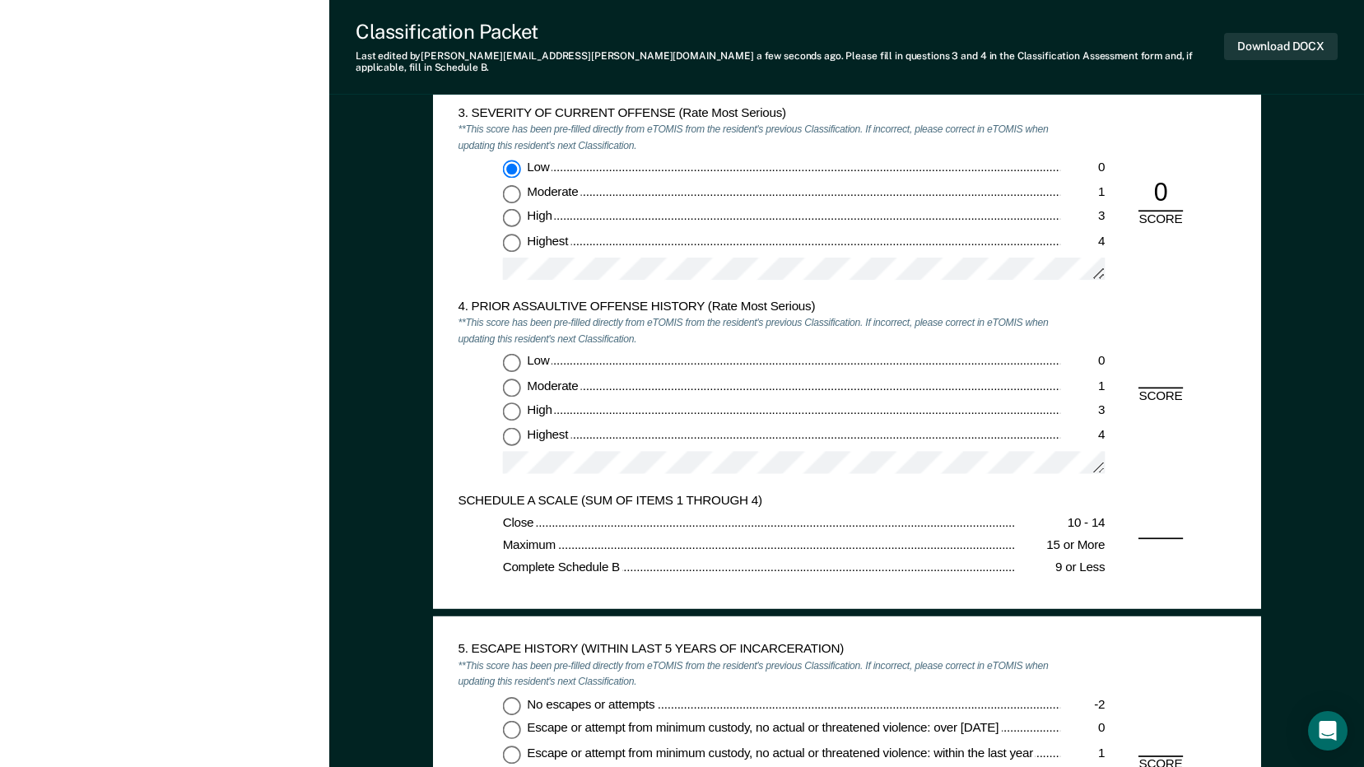
click at [512, 402] on input "High 3" at bounding box center [511, 411] width 18 height 18
type textarea "x"
radio input "true"
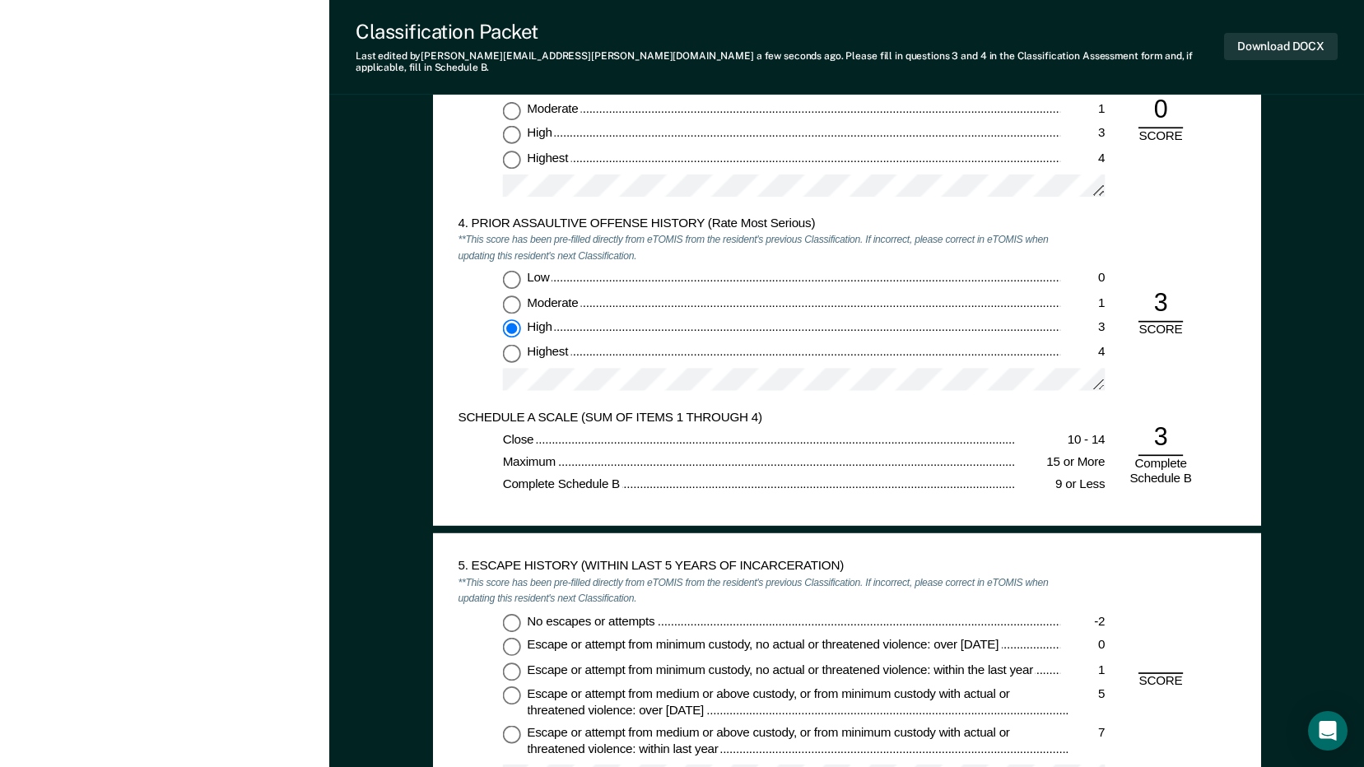
scroll to position [1975, 0]
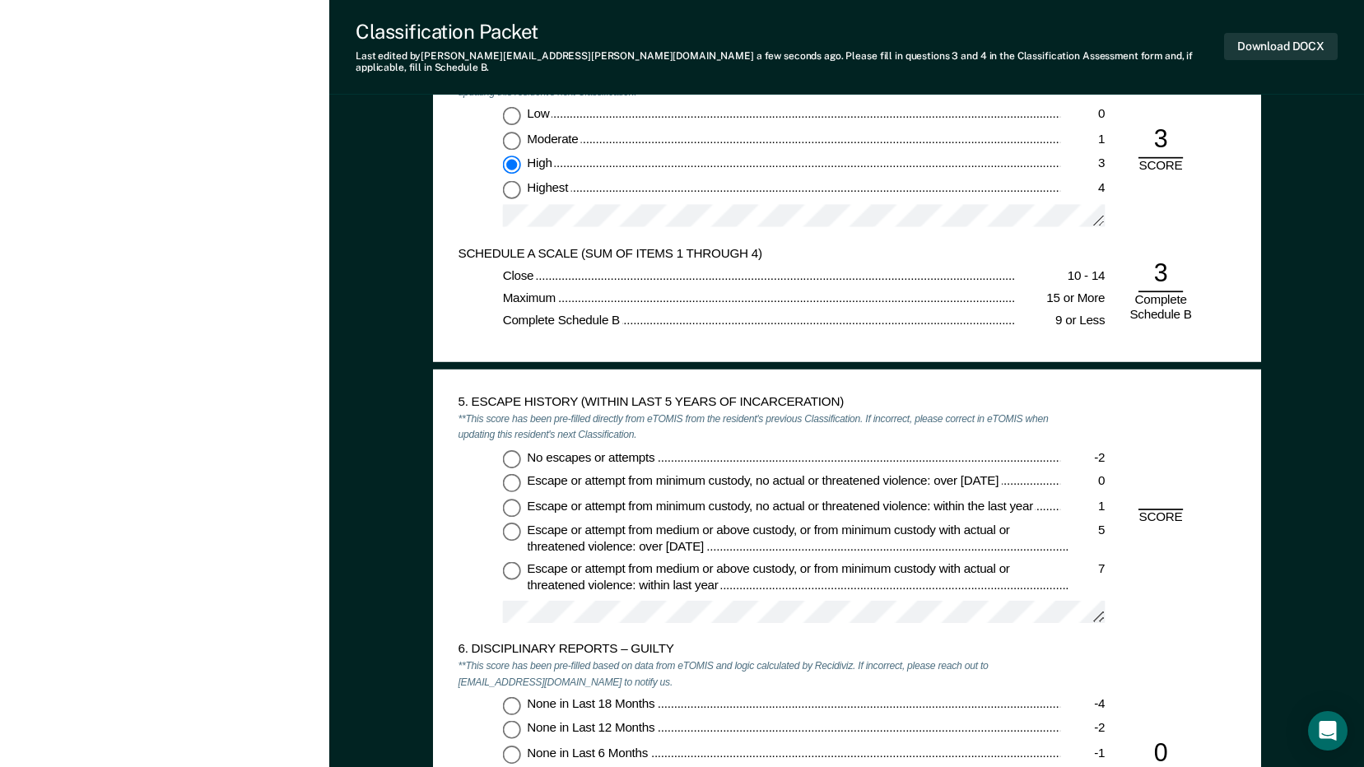
click at [509, 449] on input "No escapes or attempts -2" at bounding box center [511, 458] width 18 height 18
type textarea "x"
radio input "true"
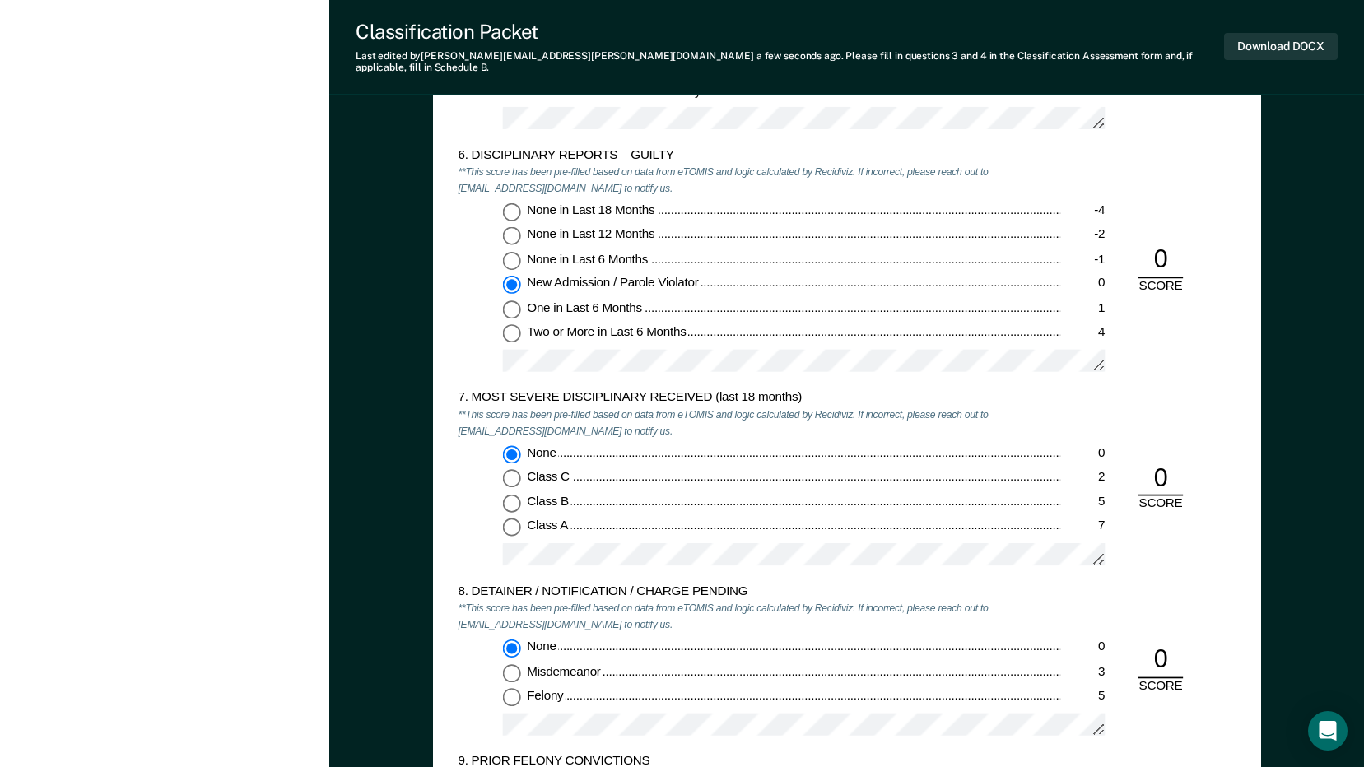
scroll to position [2716, 0]
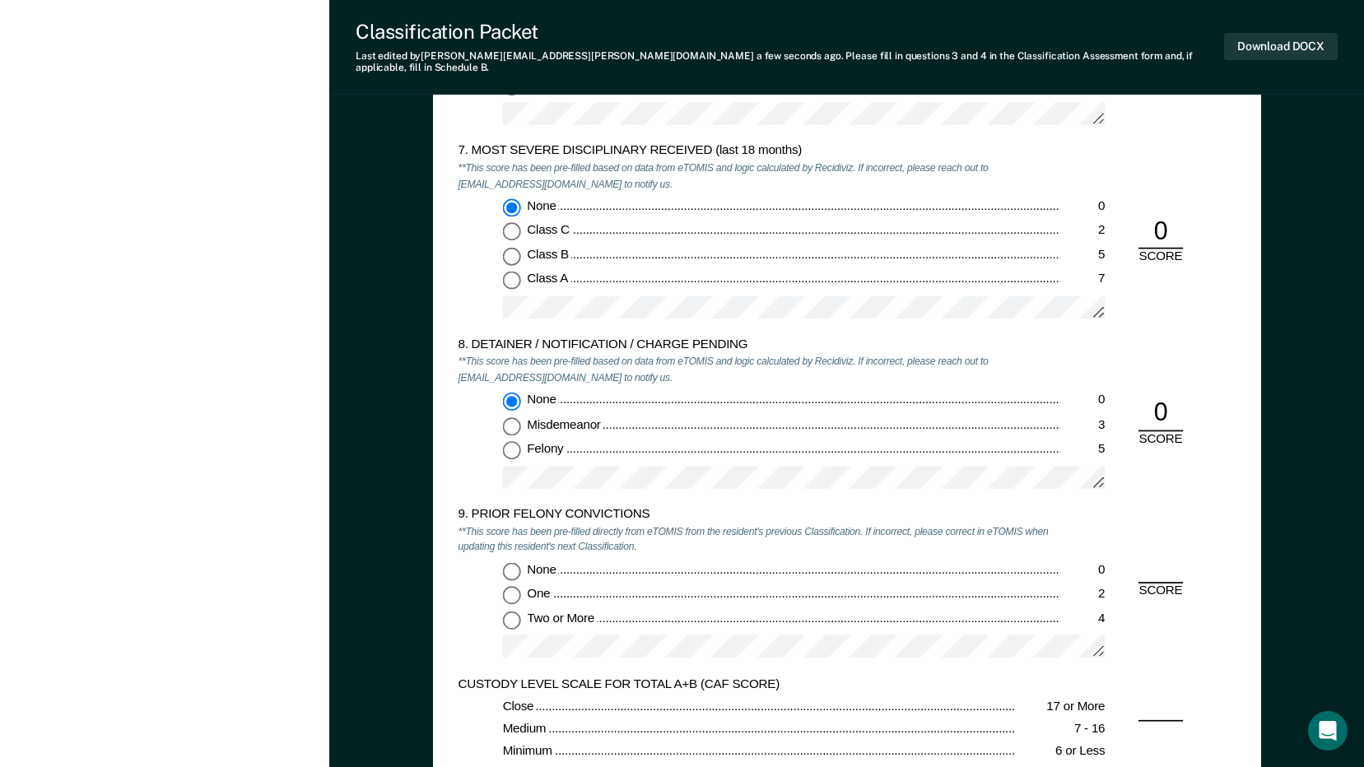
click at [516, 611] on input "Two or More 4" at bounding box center [511, 620] width 18 height 18
type textarea "x"
radio input "true"
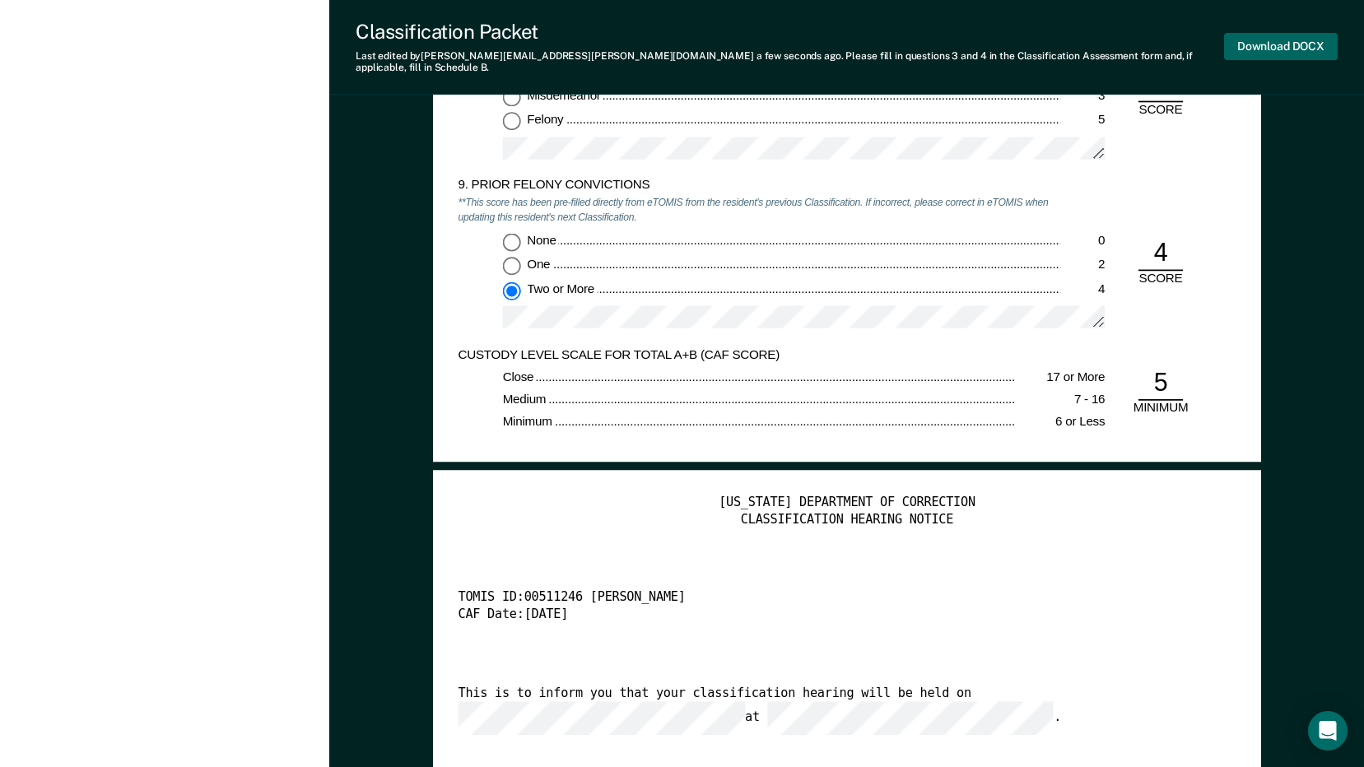
click at [1258, 45] on button "Download DOCX" at bounding box center [1281, 46] width 114 height 27
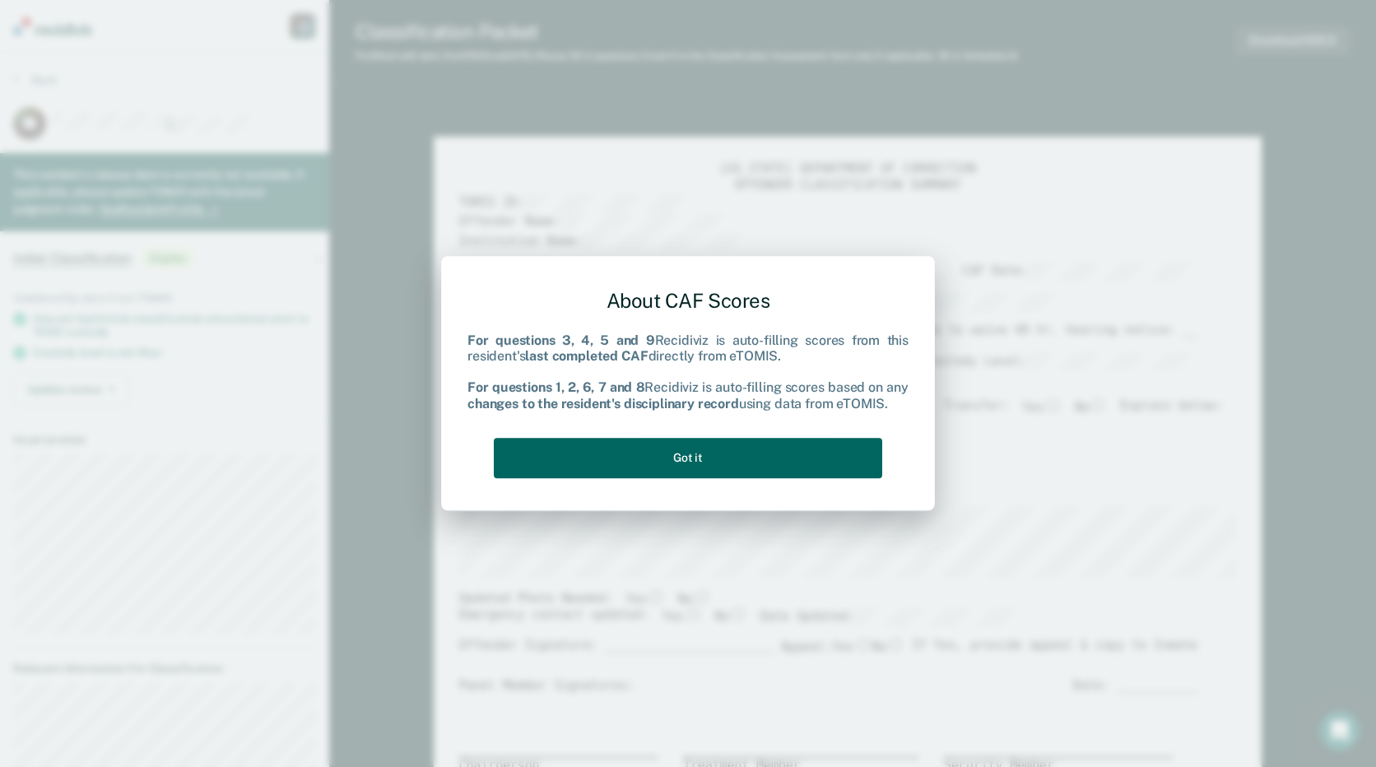
click at [771, 467] on button "Got it" at bounding box center [688, 458] width 388 height 40
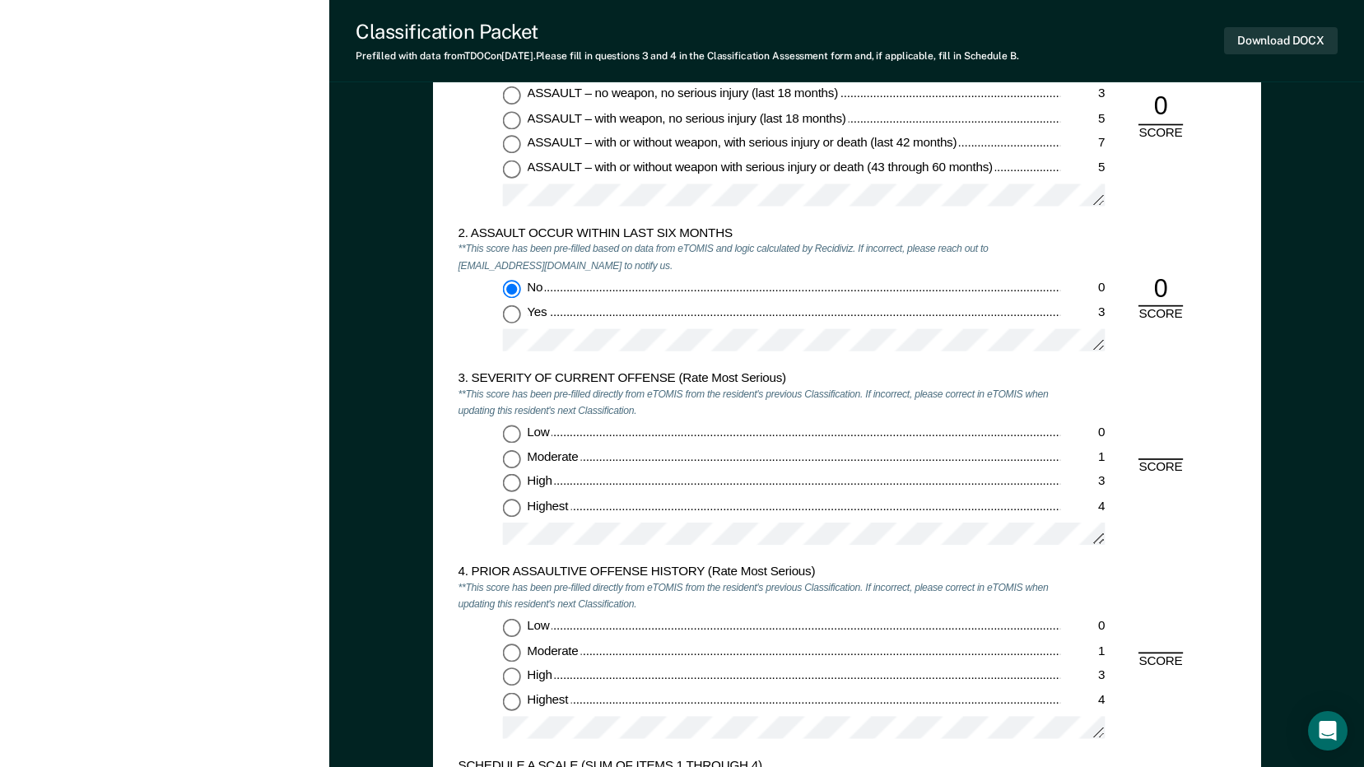
scroll to position [1481, 0]
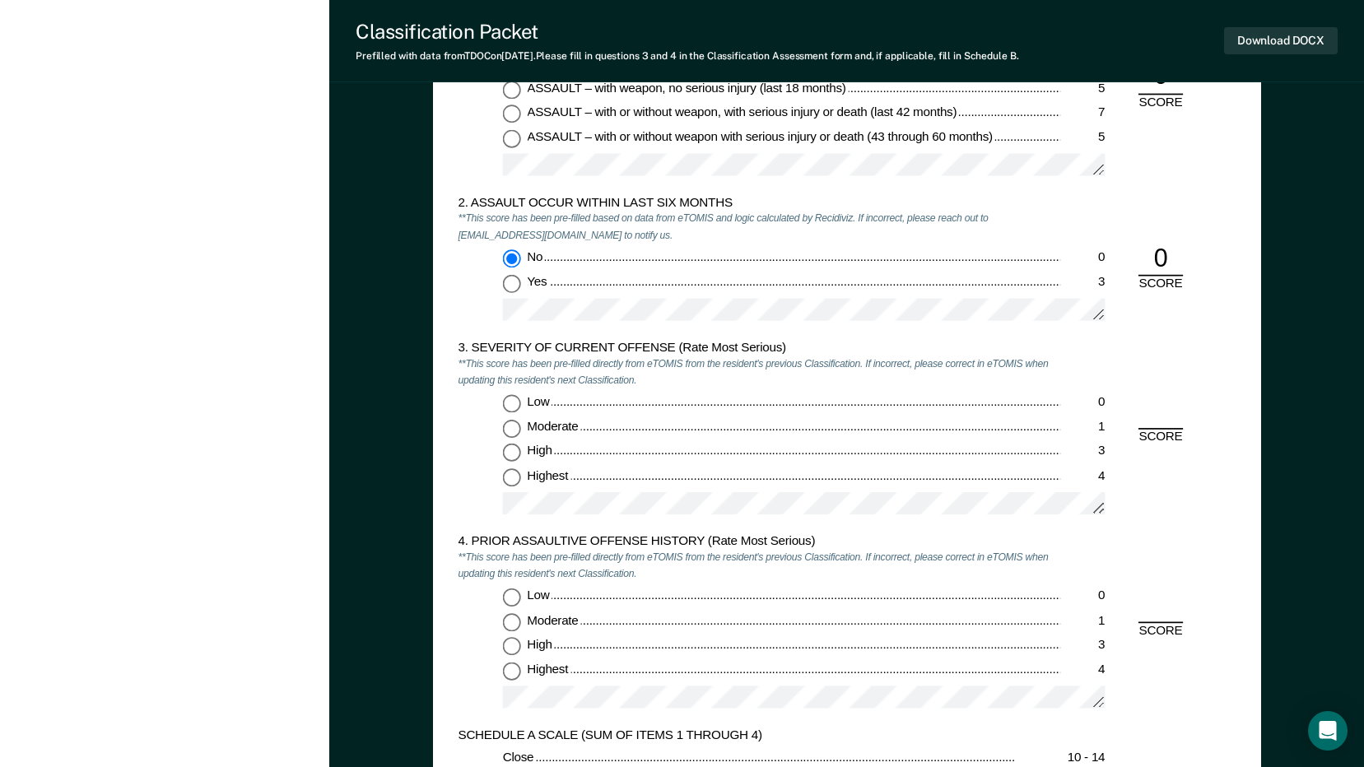
click at [513, 475] on input "Highest 4" at bounding box center [511, 477] width 18 height 18
type textarea "x"
radio input "true"
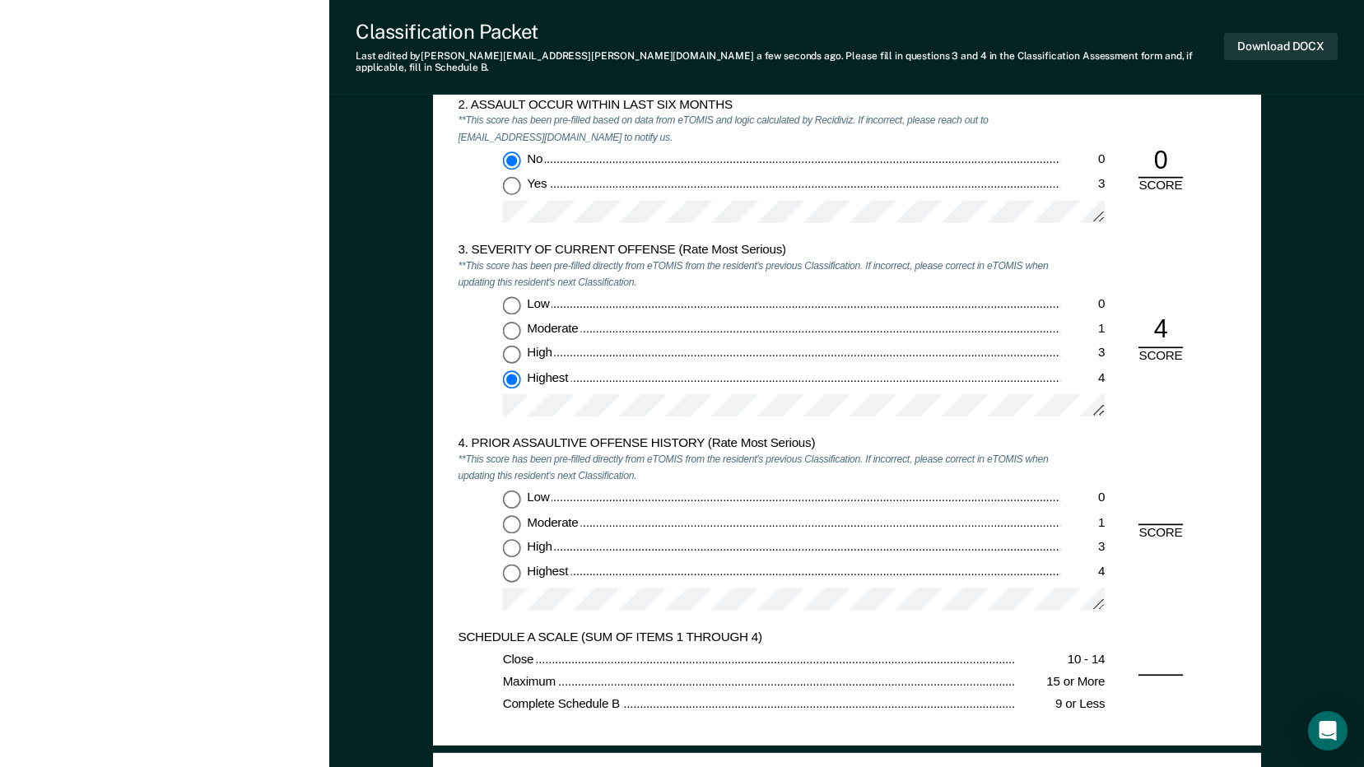
scroll to position [1728, 0]
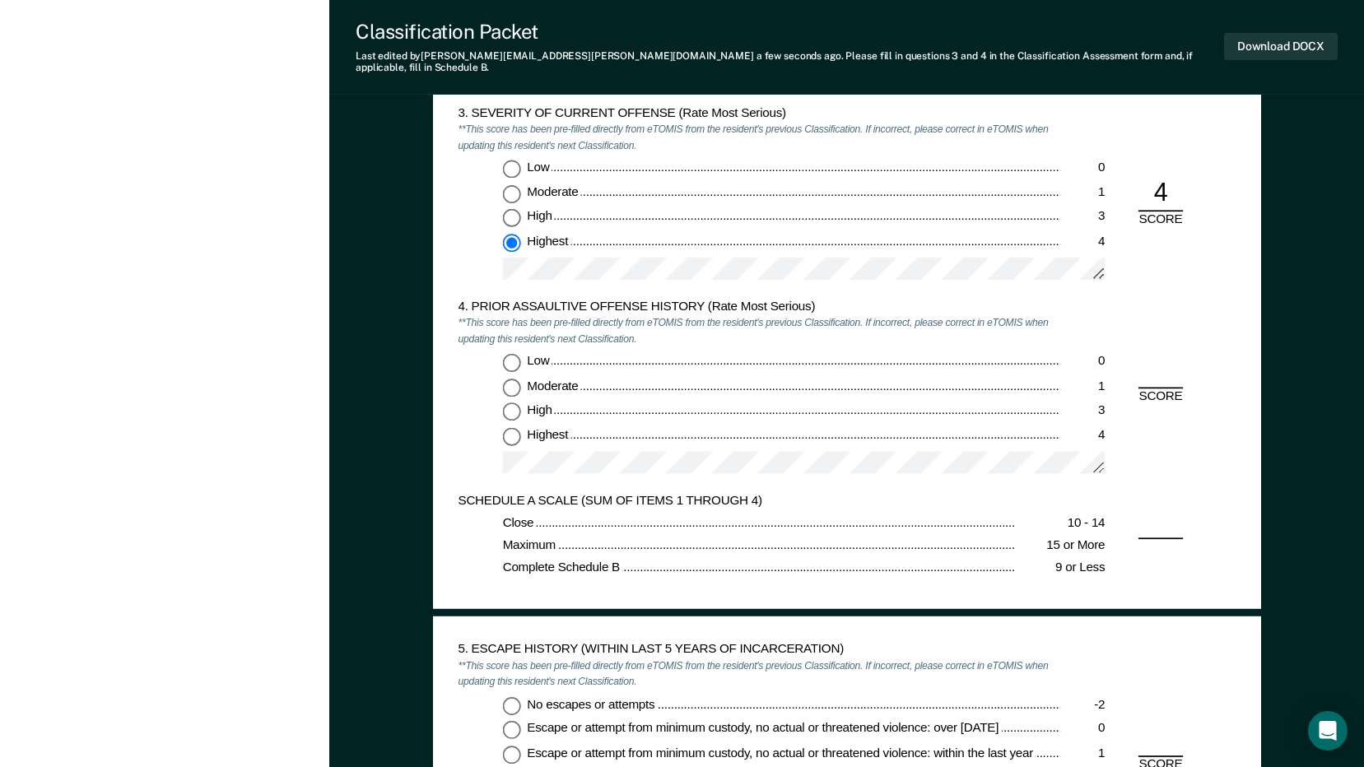
click at [514, 354] on input "Low 0" at bounding box center [511, 363] width 18 height 18
type textarea "x"
radio input "true"
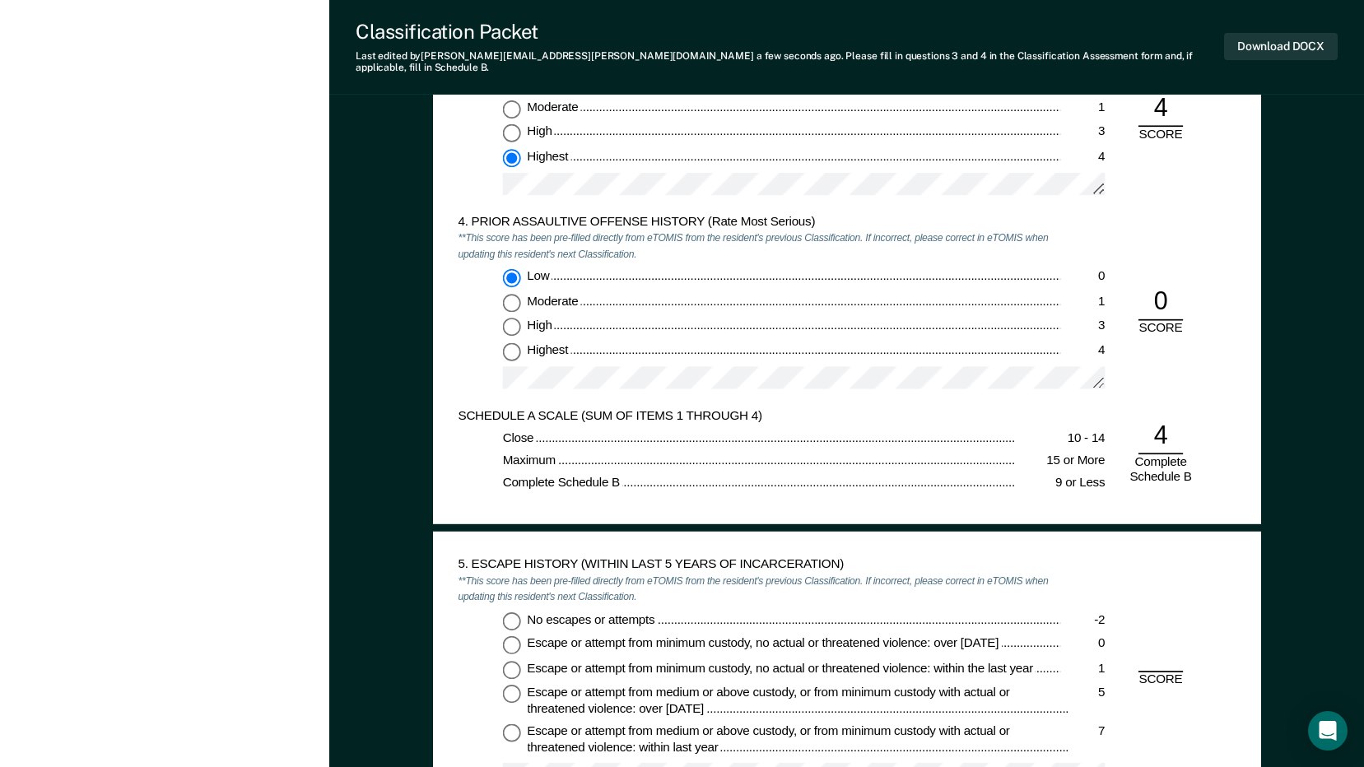
scroll to position [1893, 0]
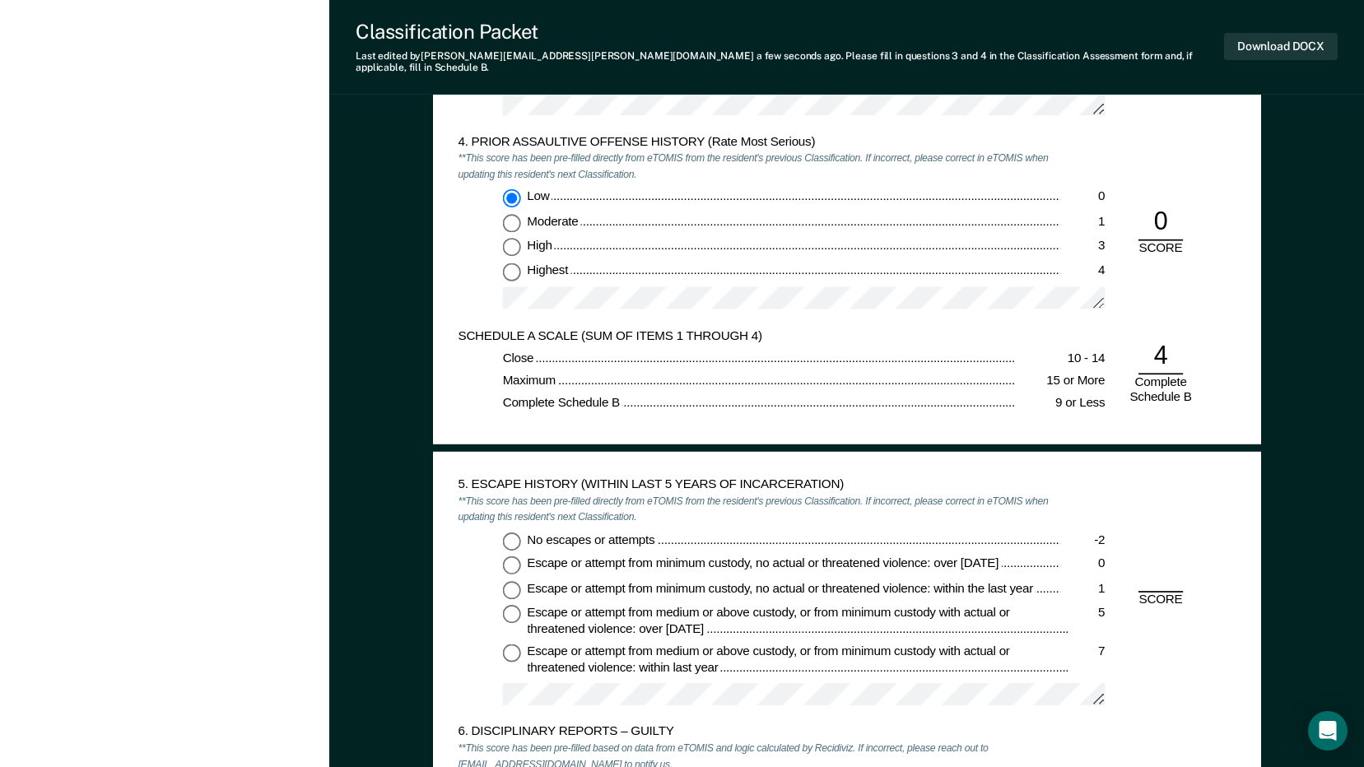
click at [516, 532] on input "No escapes or attempts -2" at bounding box center [511, 541] width 18 height 18
type textarea "x"
radio input "true"
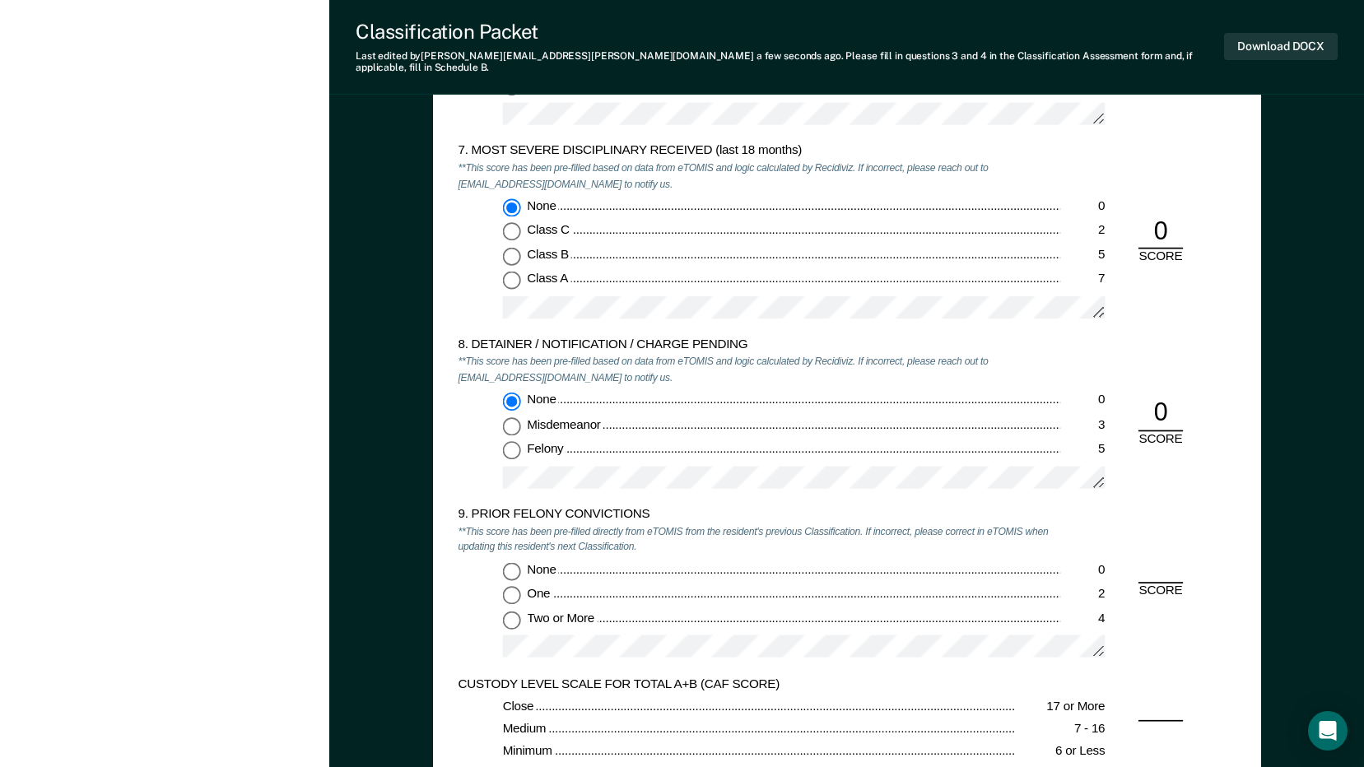
scroll to position [2963, 0]
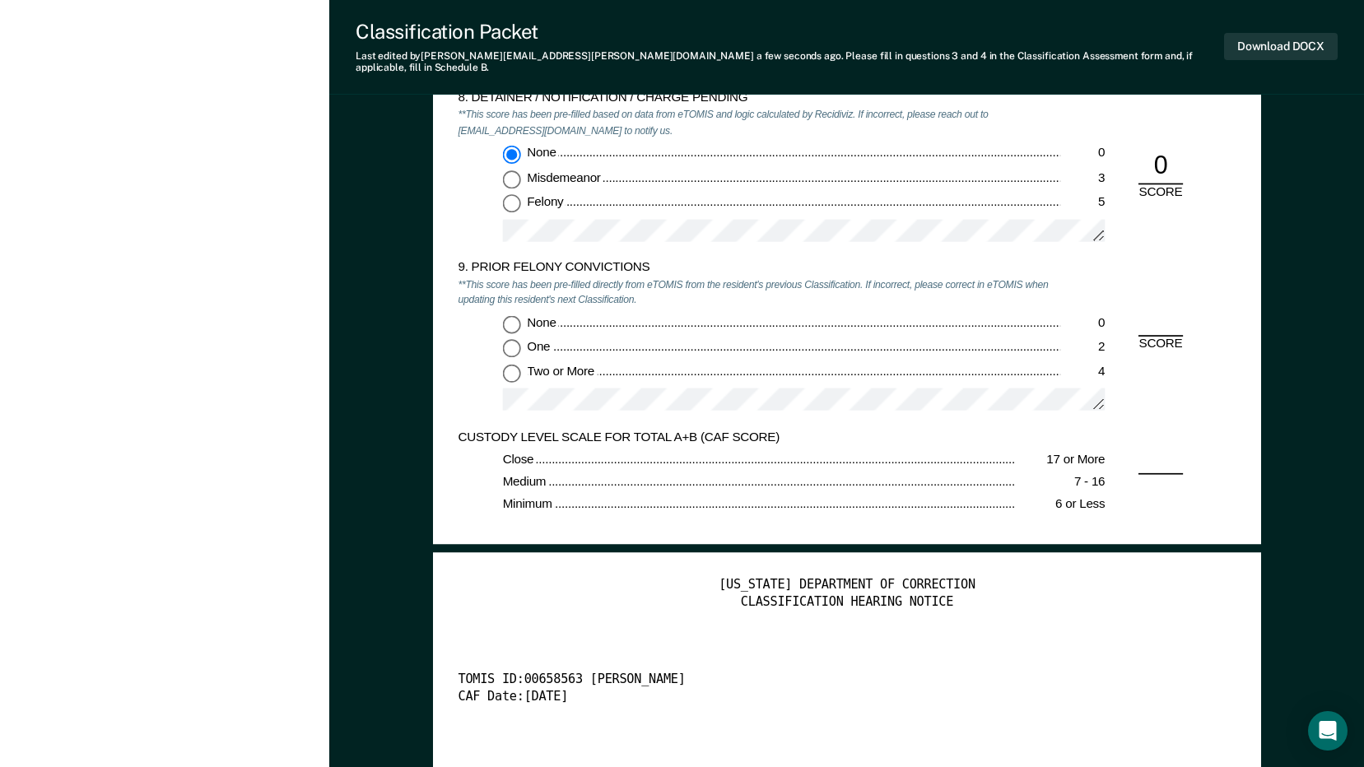
click at [509, 315] on input "None 0" at bounding box center [511, 324] width 18 height 18
type textarea "x"
radio input "true"
click at [1299, 39] on button "Download DOCX" at bounding box center [1281, 46] width 114 height 27
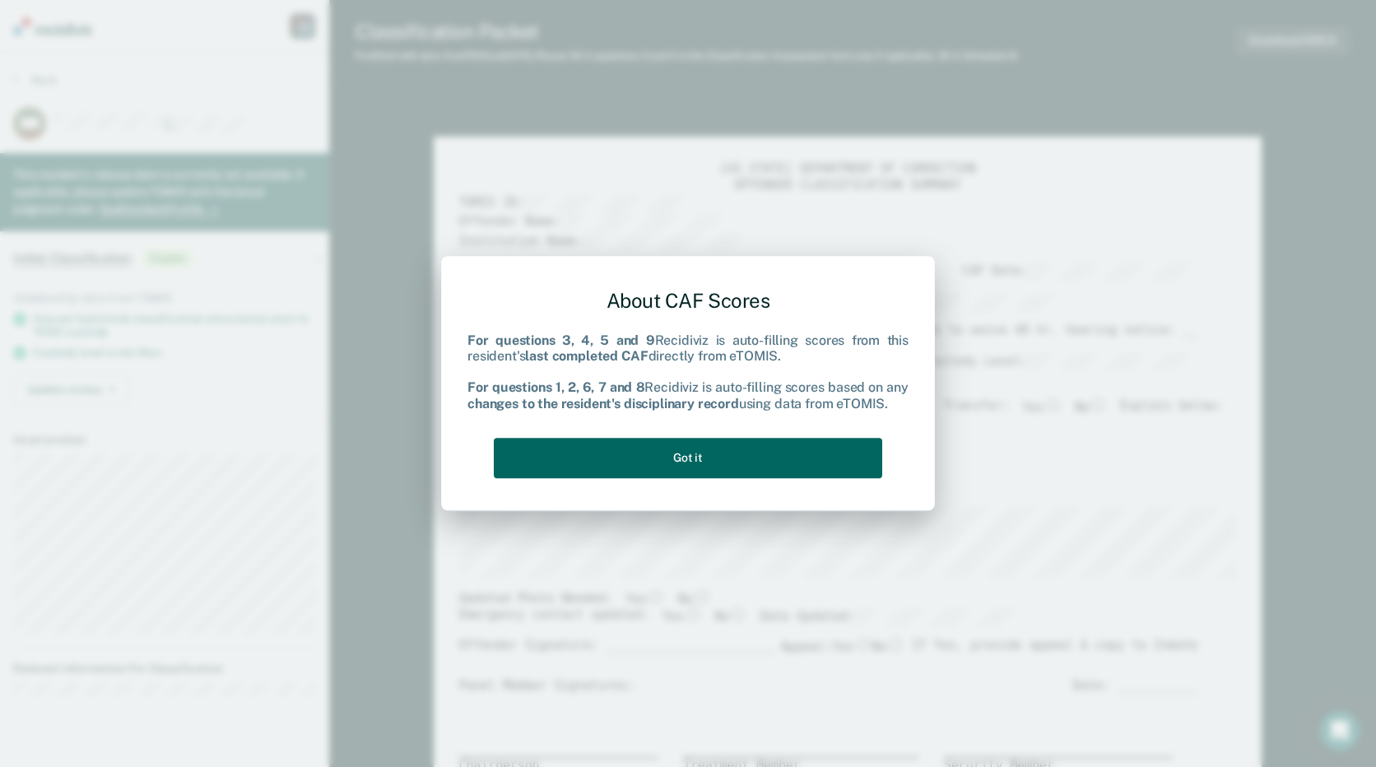
click at [721, 445] on button "Got it" at bounding box center [688, 458] width 388 height 40
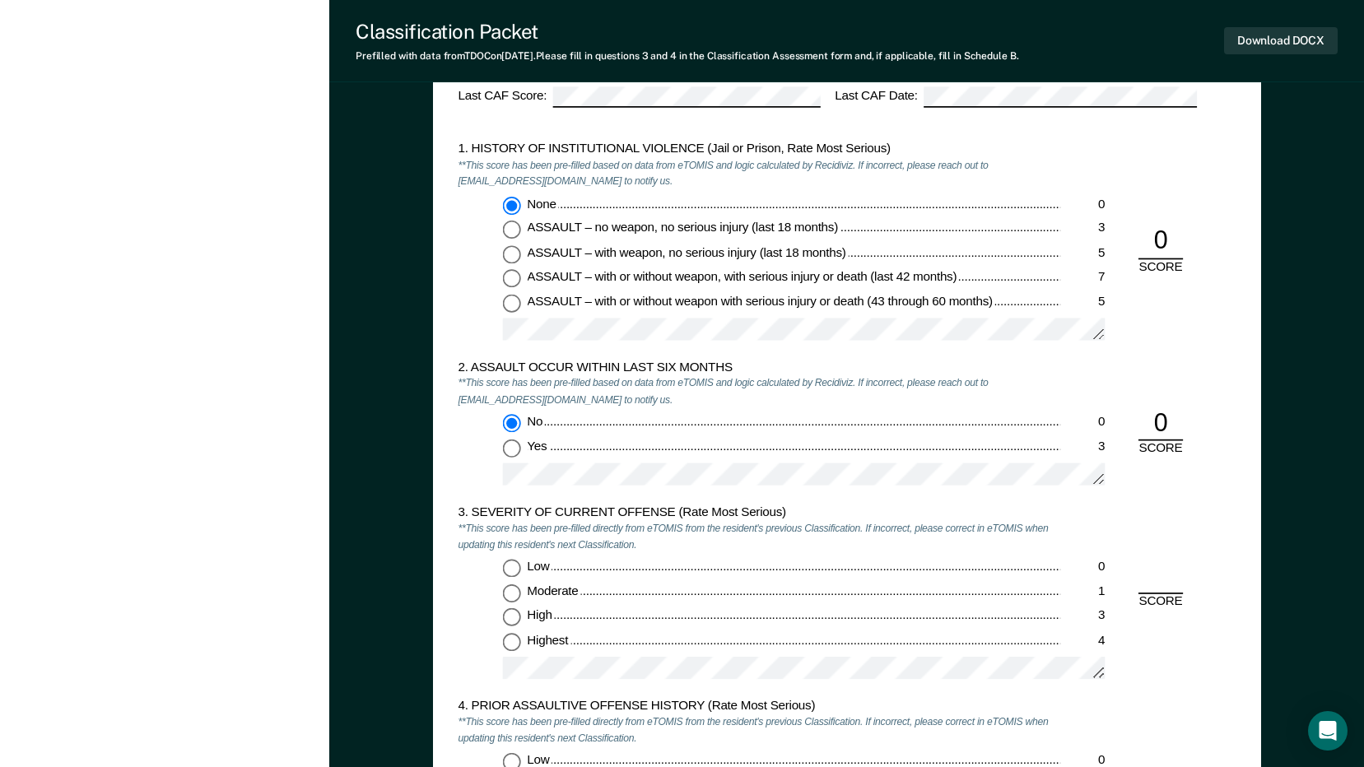
scroll to position [1399, 0]
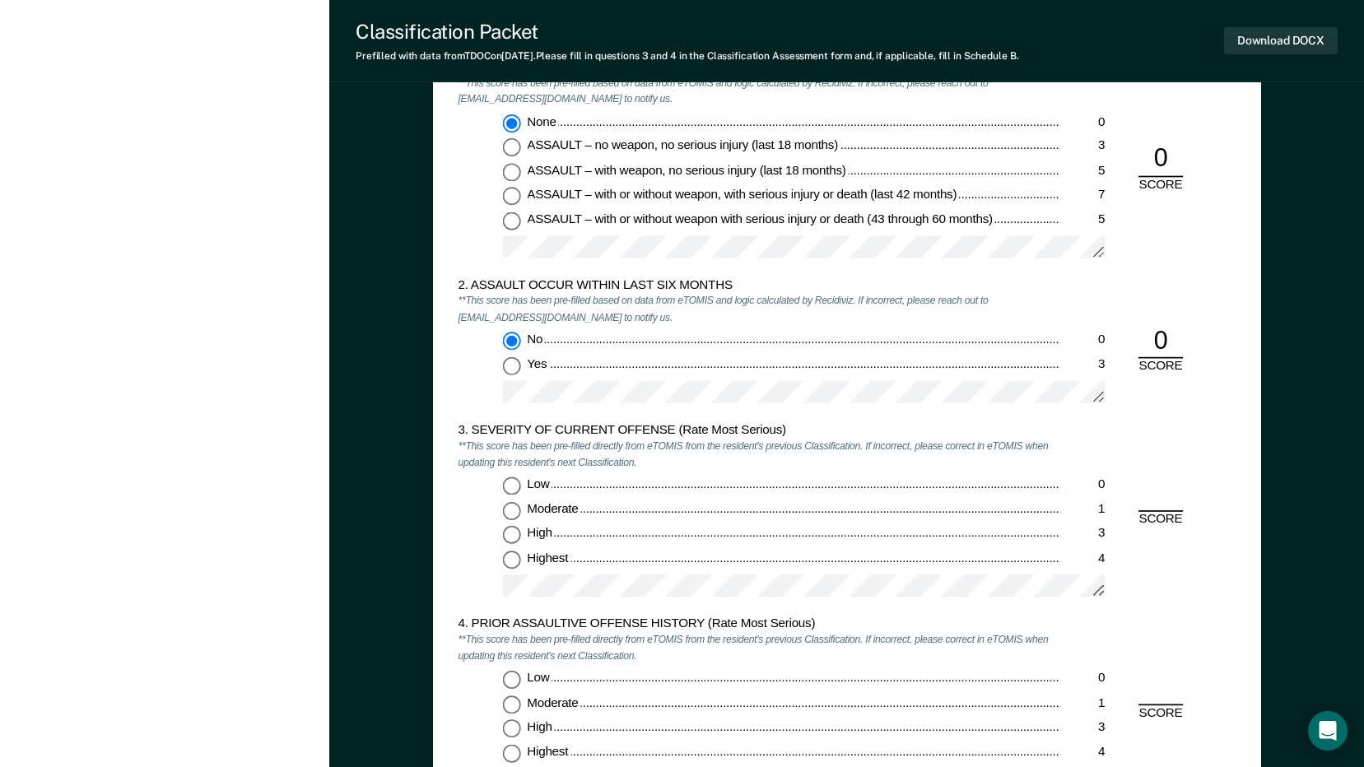
click at [509, 560] on input "Highest 4" at bounding box center [511, 560] width 18 height 18
type textarea "x"
radio input "true"
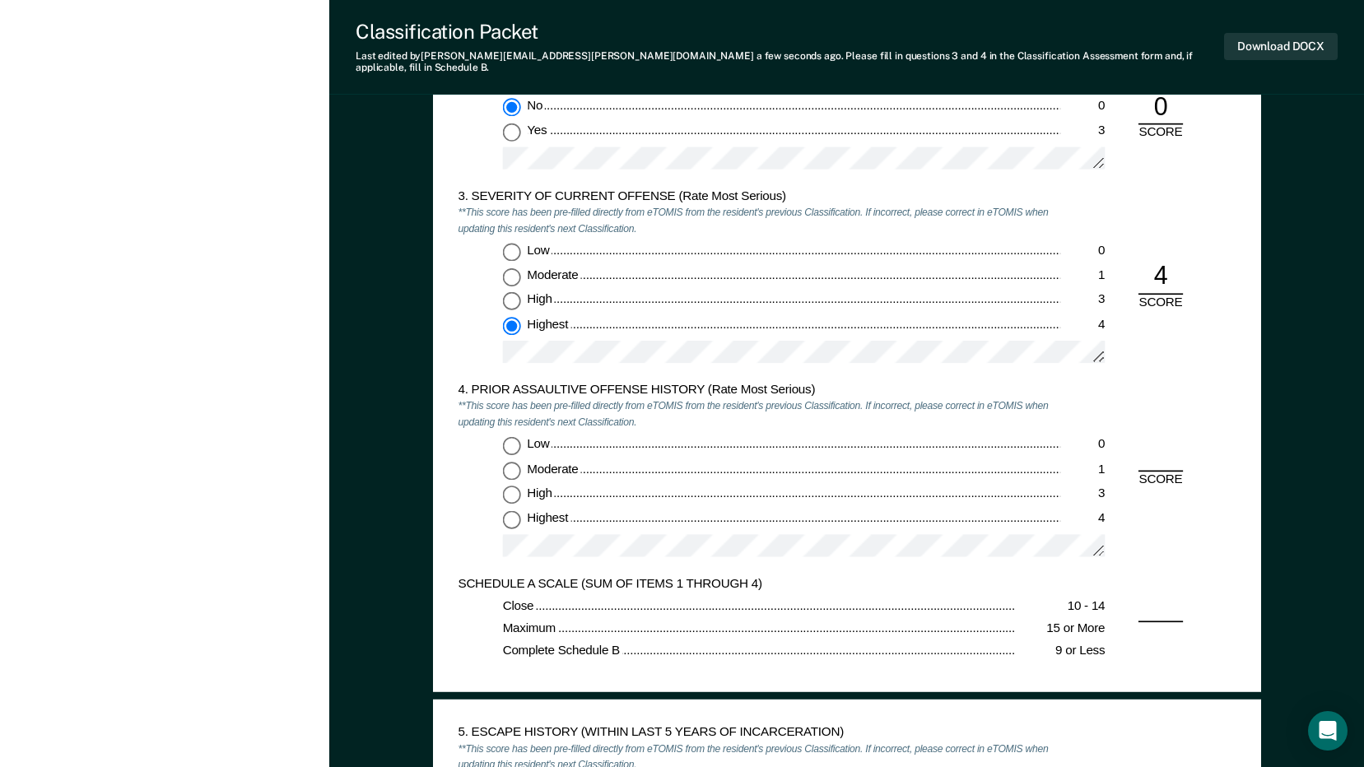
scroll to position [1646, 0]
click at [513, 436] on input "Low 0" at bounding box center [511, 445] width 18 height 18
type textarea "x"
radio input "true"
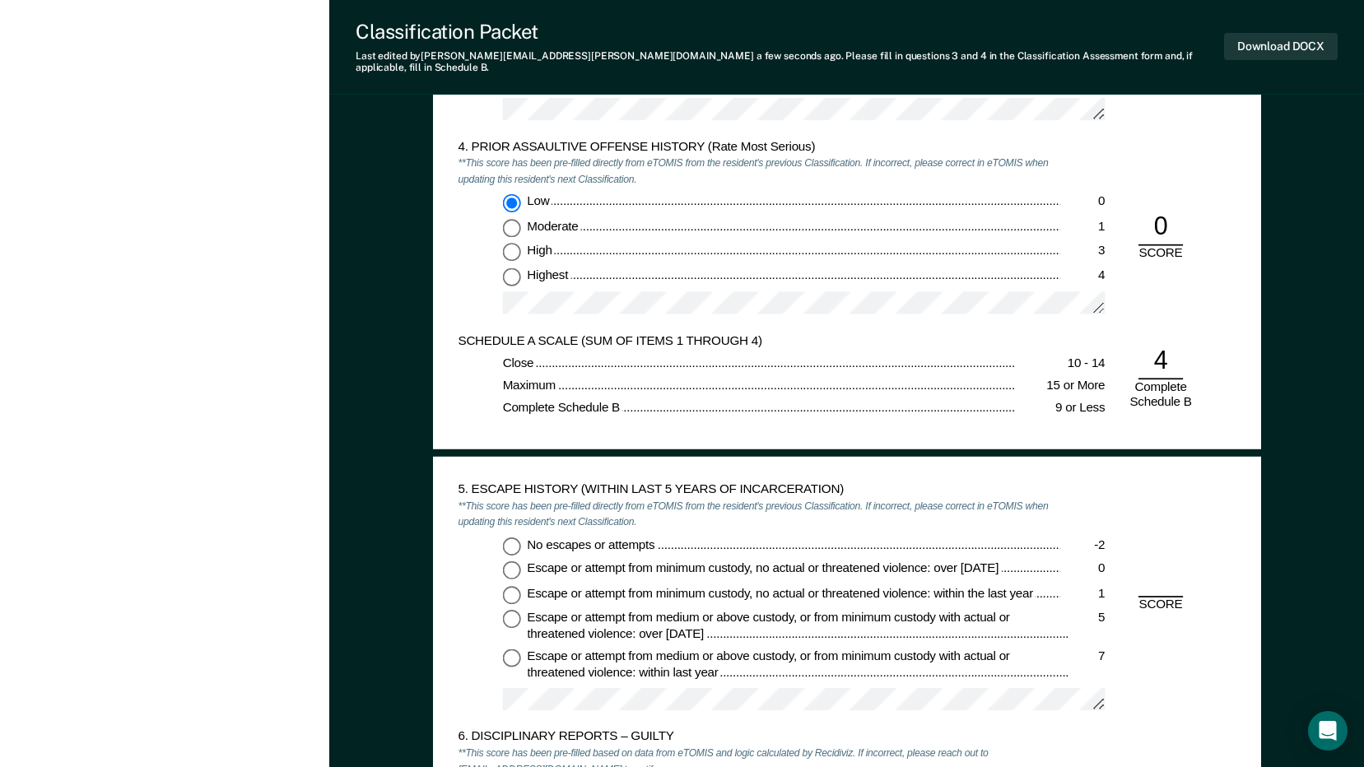
scroll to position [1975, 0]
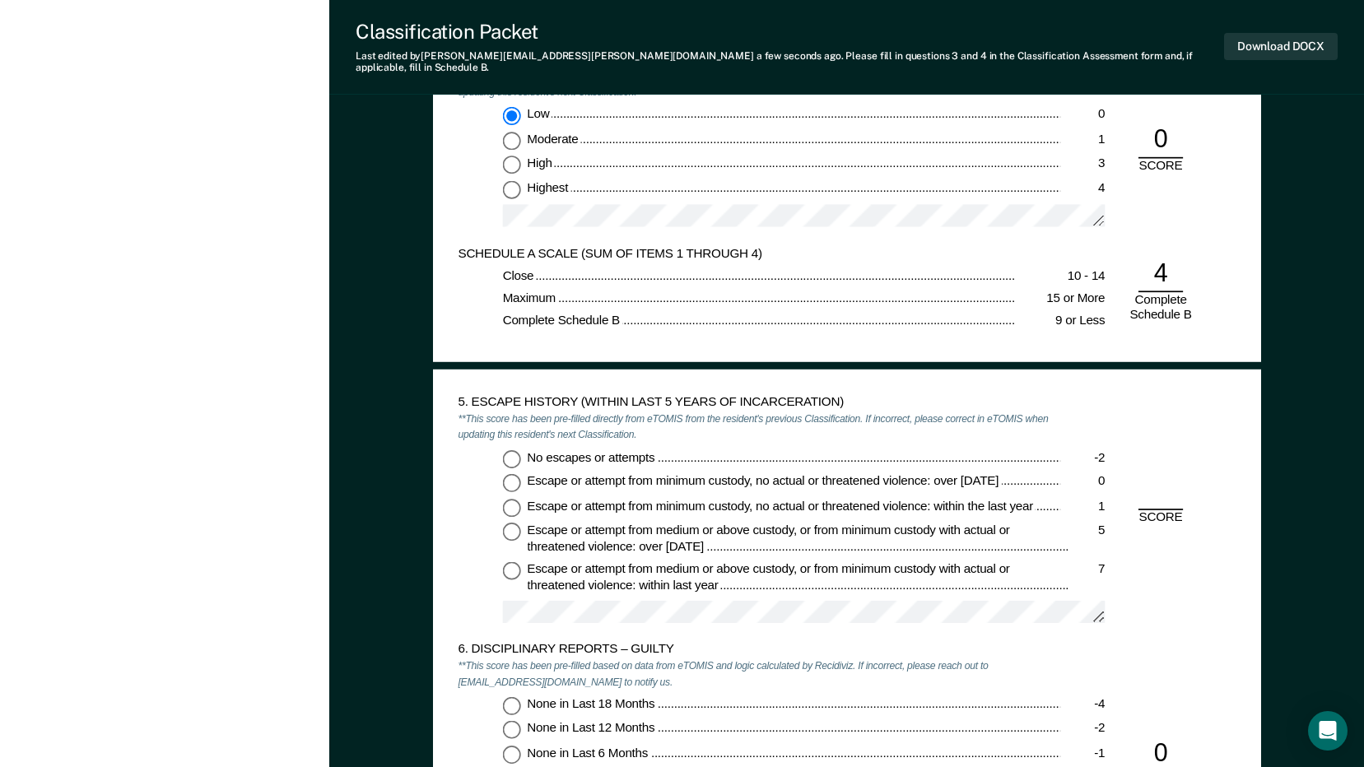
click at [511, 449] on input "No escapes or attempts -2" at bounding box center [511, 458] width 18 height 18
type textarea "x"
radio input "true"
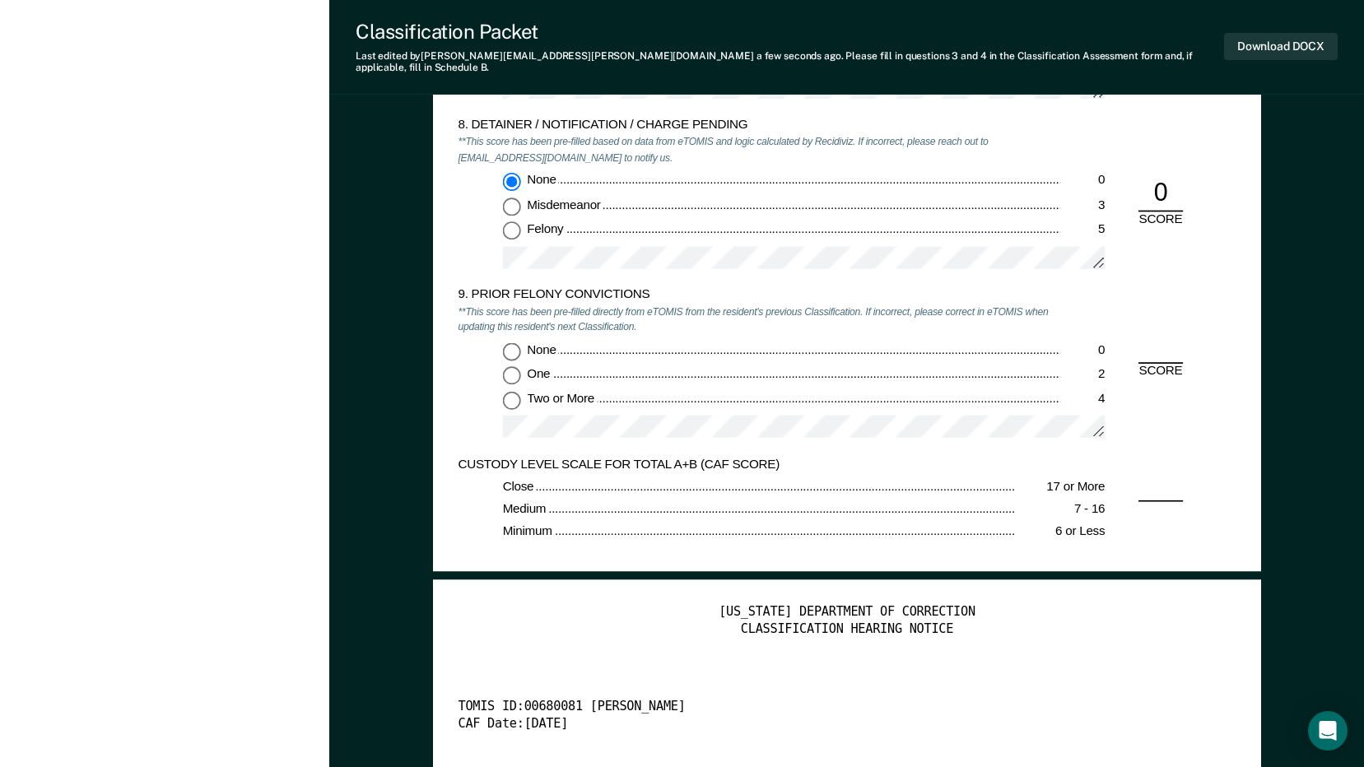
scroll to position [2963, 0]
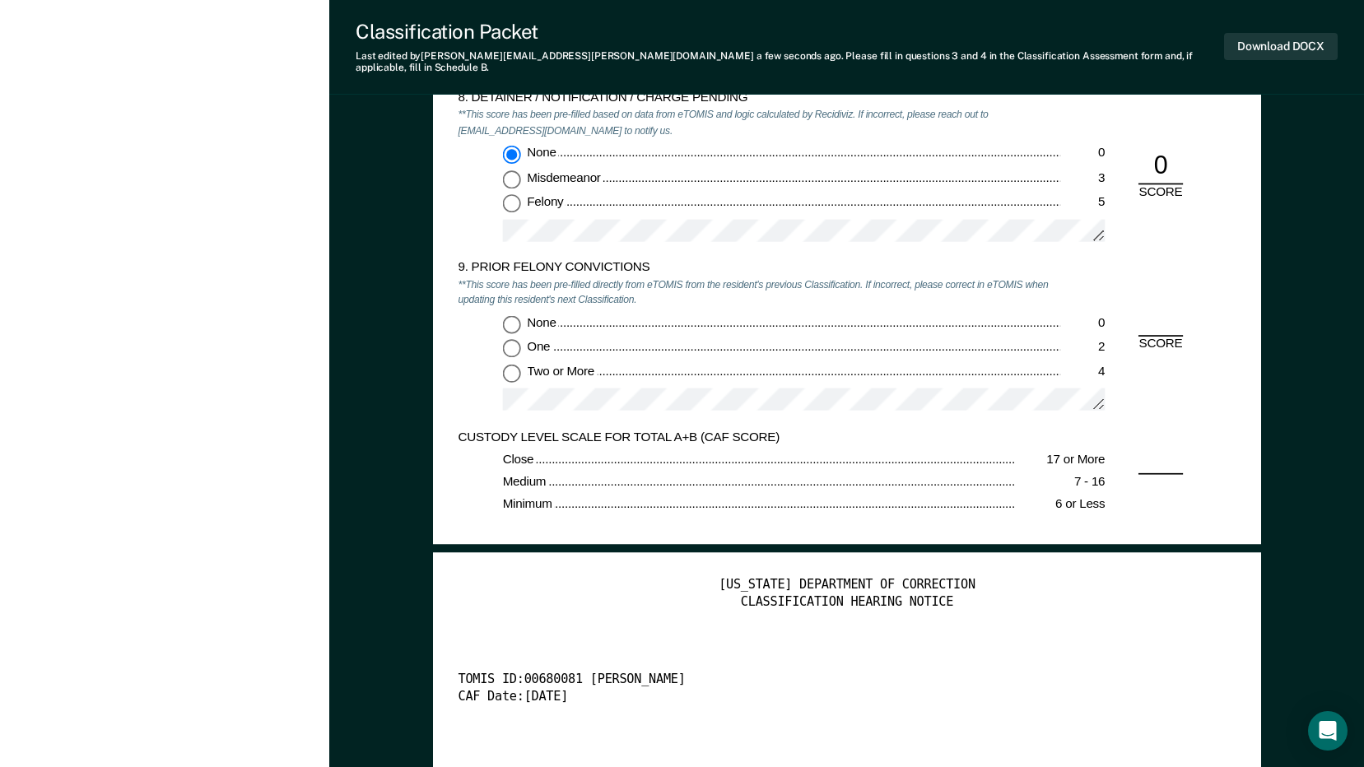
click at [513, 315] on input "None 0" at bounding box center [511, 324] width 18 height 18
type textarea "x"
radio input "true"
click at [1256, 37] on button "Download DOCX" at bounding box center [1281, 46] width 114 height 27
type textarea "x"
